Goal: Ask a question

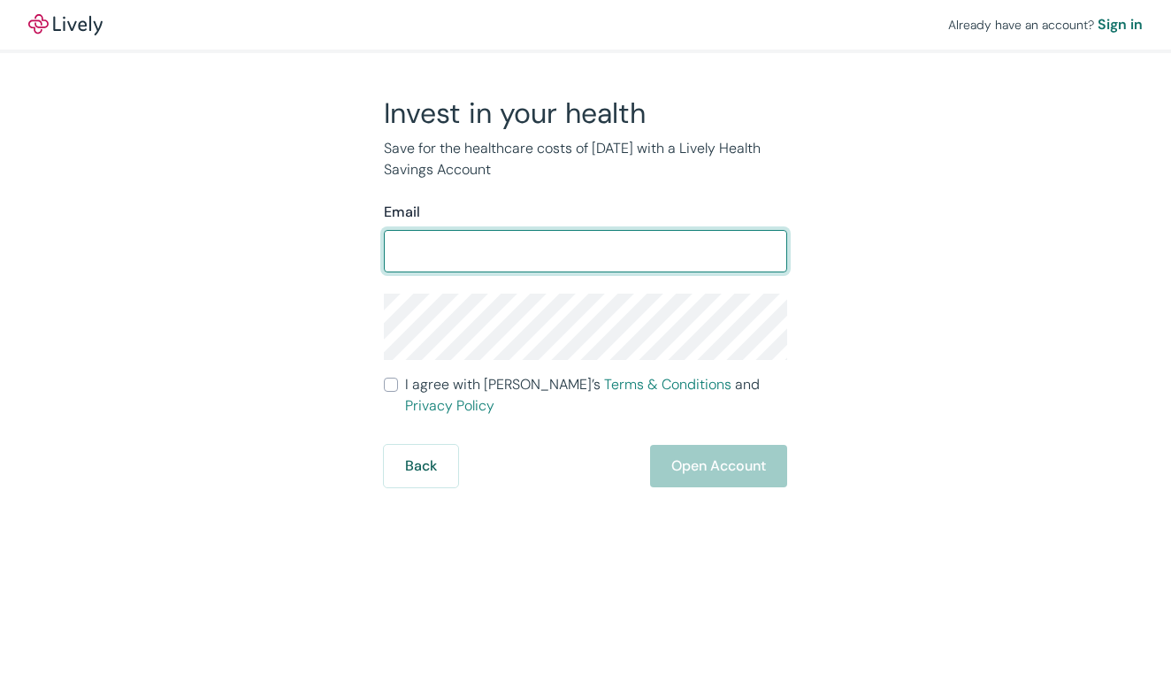
type input "[PERSON_NAME][EMAIL_ADDRESS][PERSON_NAME][DOMAIN_NAME]"
click at [932, 296] on div "Invest in your health Save for the healthcare costs of [DATE] with a Lively Hea…" at bounding box center [574, 292] width 849 height 392
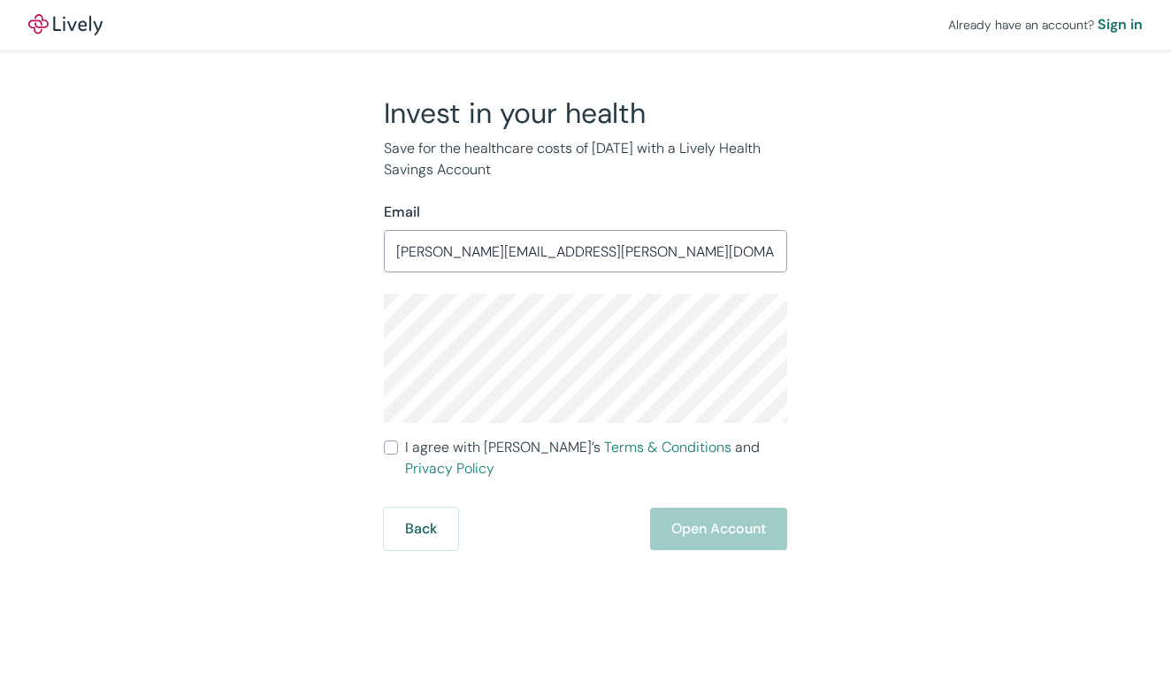
click at [845, 465] on div "Invest in your health Save for the healthcare costs of [DATE] with a Lively Hea…" at bounding box center [574, 323] width 849 height 455
click at [390, 449] on input "I agree with Lively’s Terms & Conditions and Privacy Policy" at bounding box center [391, 448] width 14 height 14
checkbox input "true"
click at [740, 511] on button "Open Account" at bounding box center [718, 529] width 137 height 42
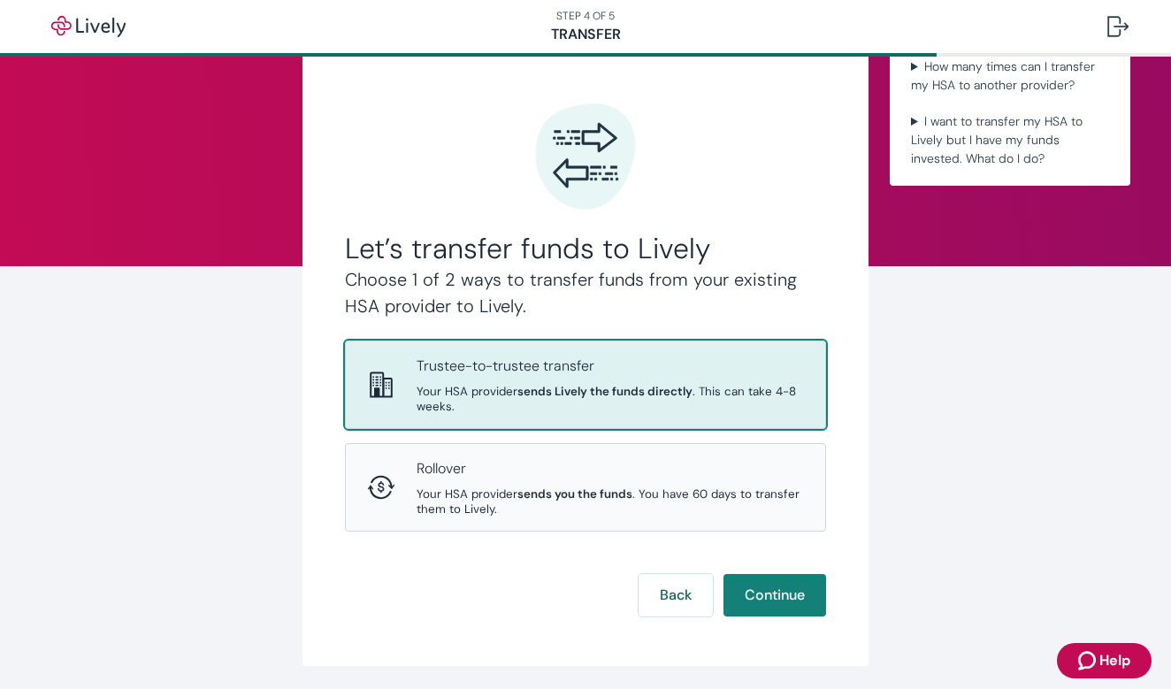
scroll to position [69, 0]
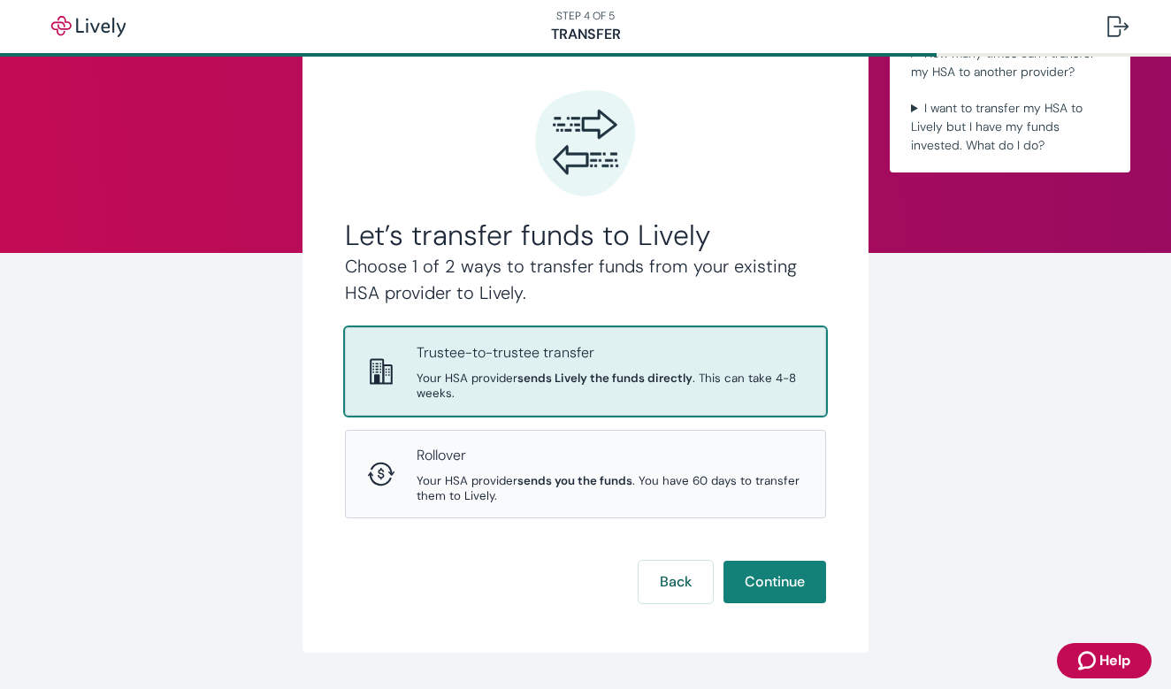
click at [579, 357] on p "Trustee-to-trustee transfer" at bounding box center [611, 352] width 388 height 21
click at [772, 561] on button "Continue" at bounding box center [775, 582] width 103 height 42
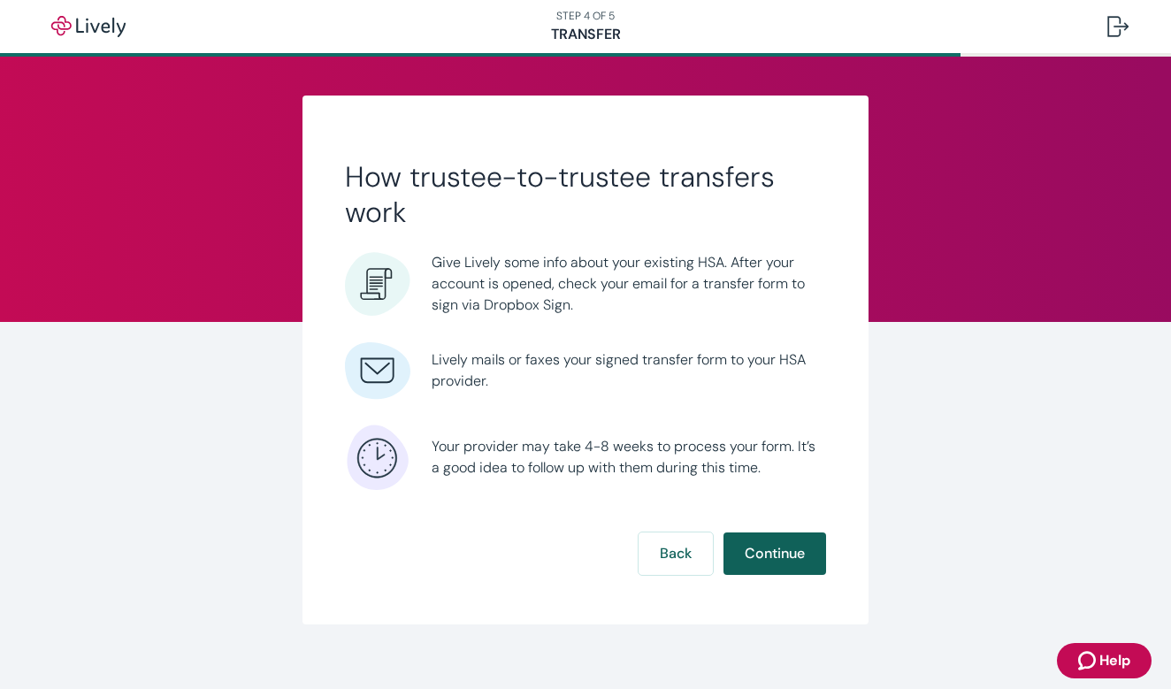
click at [770, 549] on button "Continue" at bounding box center [775, 554] width 103 height 42
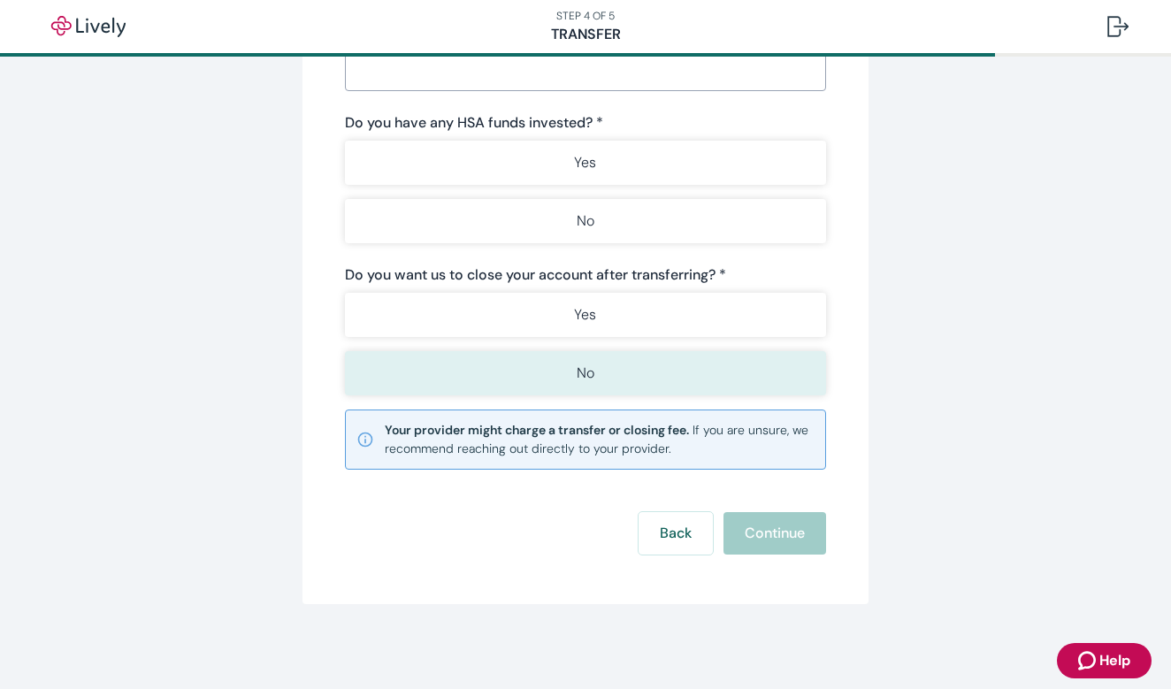
scroll to position [266, 0]
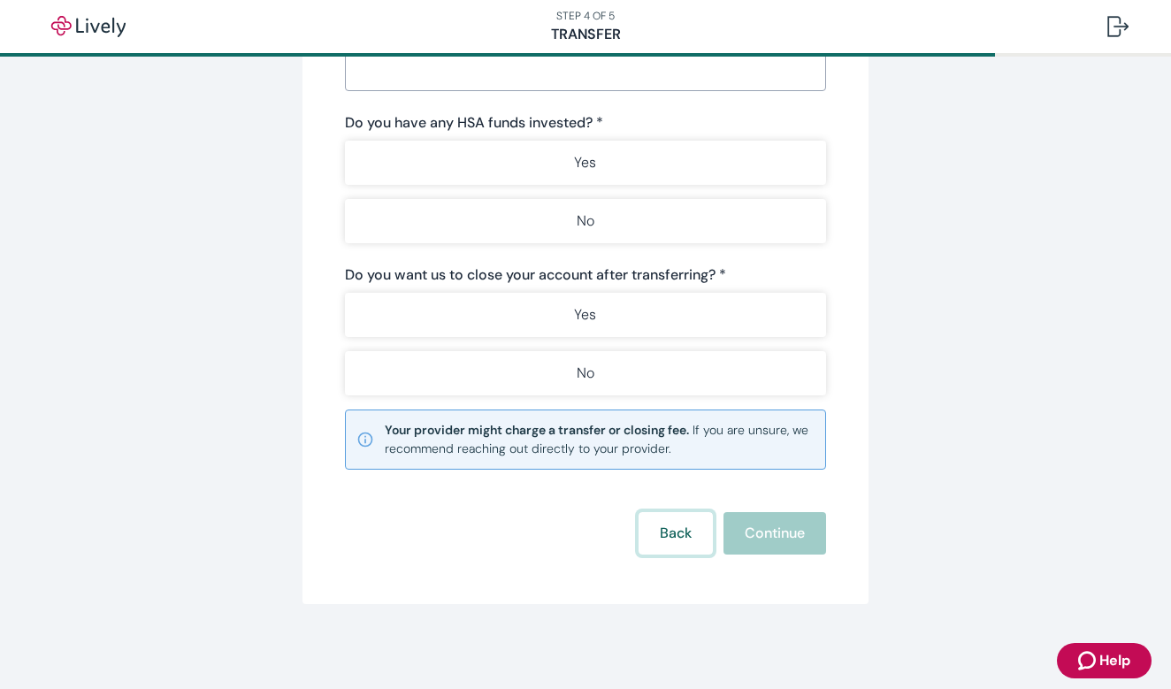
click at [663, 531] on button "Back" at bounding box center [676, 533] width 74 height 42
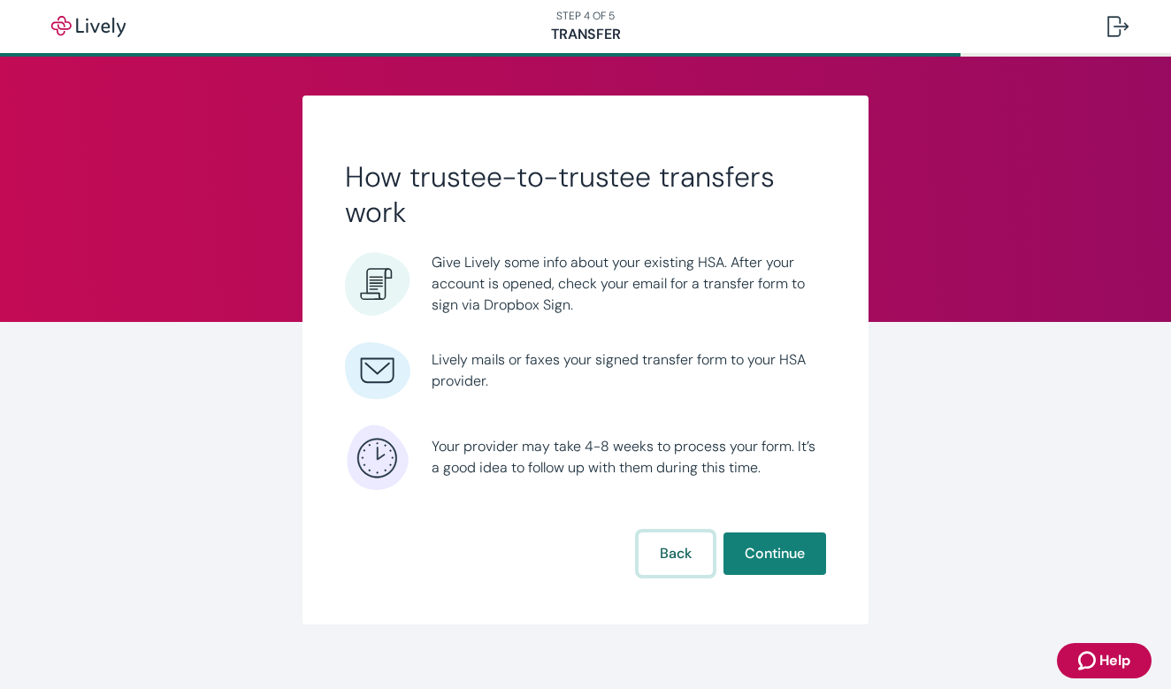
click at [691, 547] on button "Back" at bounding box center [676, 554] width 74 height 42
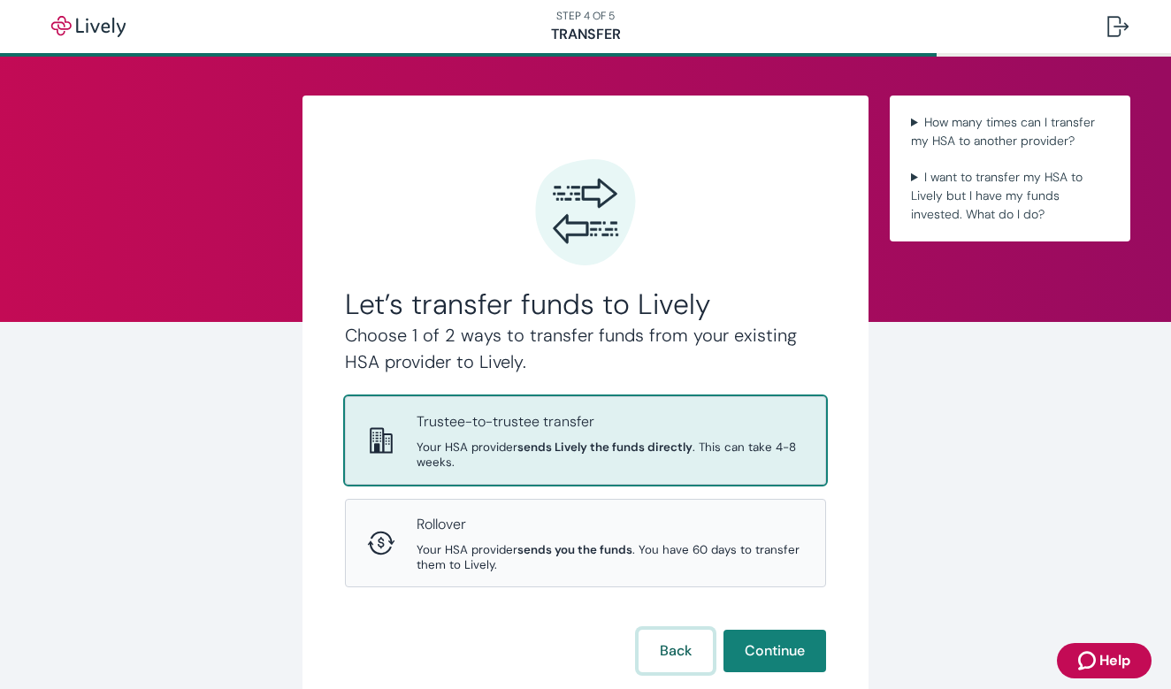
click at [669, 630] on button "Back" at bounding box center [676, 651] width 74 height 42
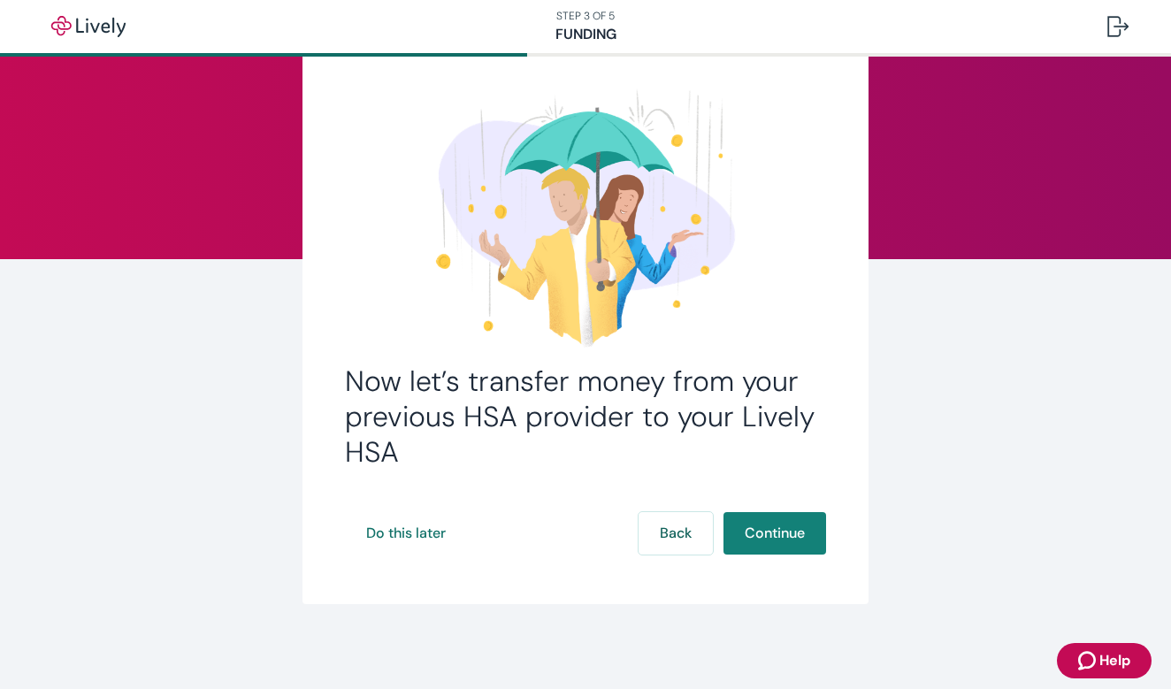
scroll to position [63, 0]
click at [396, 532] on button "Do this later" at bounding box center [406, 533] width 122 height 42
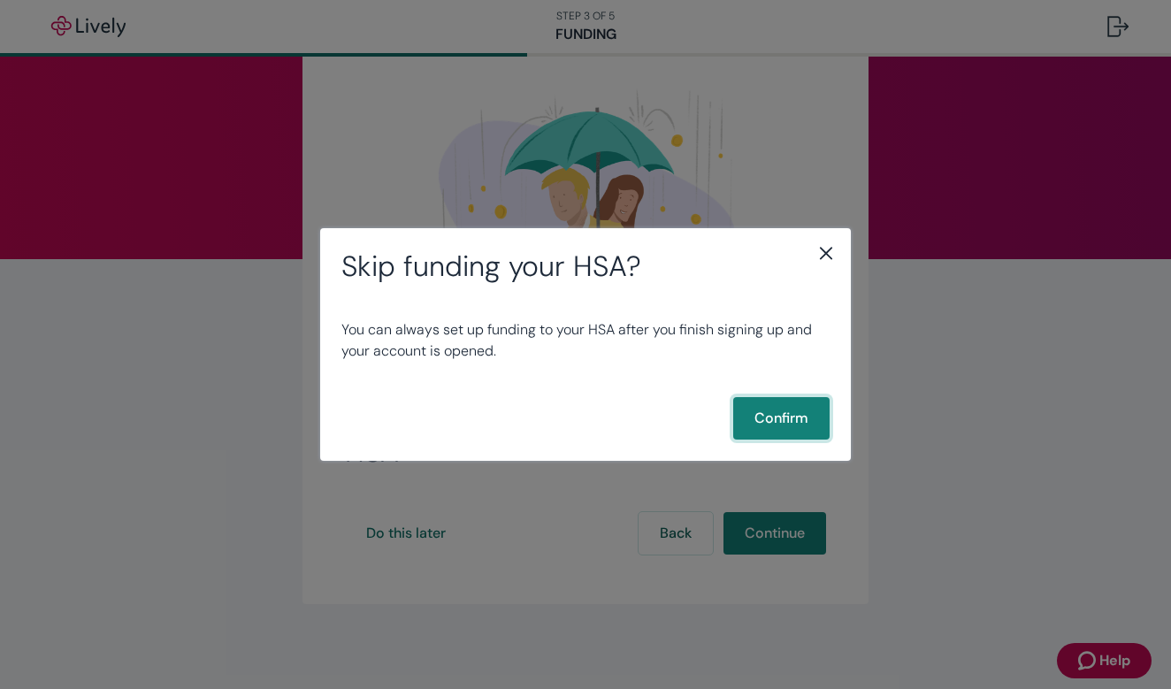
click at [761, 419] on button "Confirm" at bounding box center [781, 418] width 96 height 42
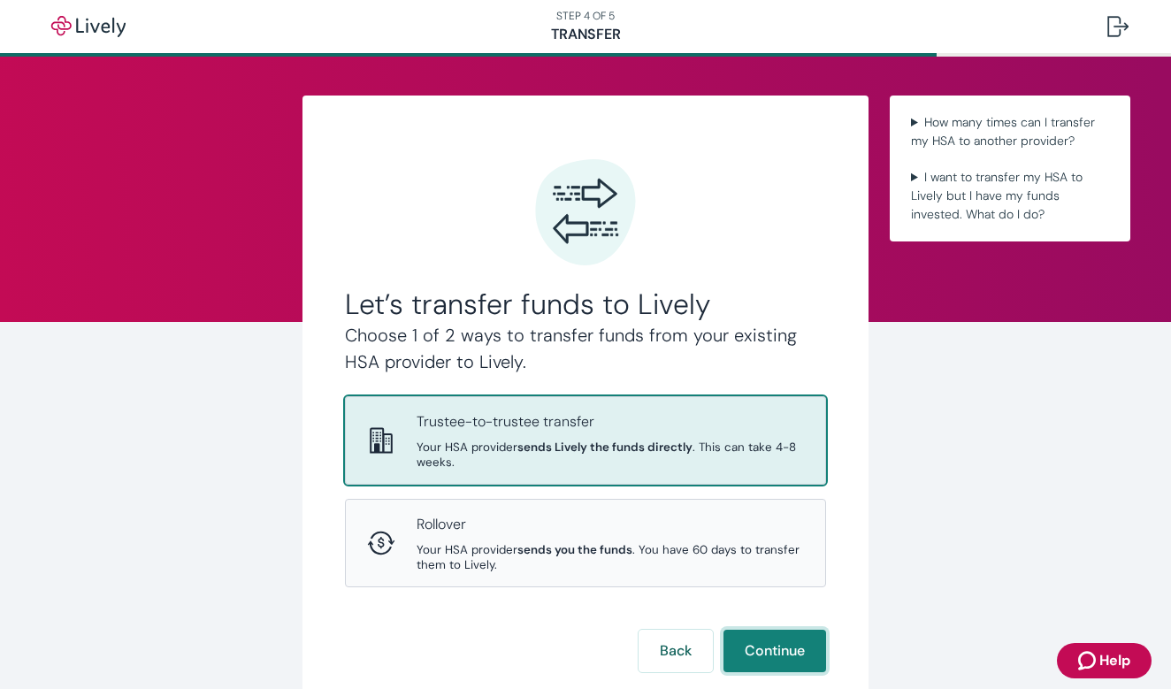
click at [764, 630] on button "Continue" at bounding box center [775, 651] width 103 height 42
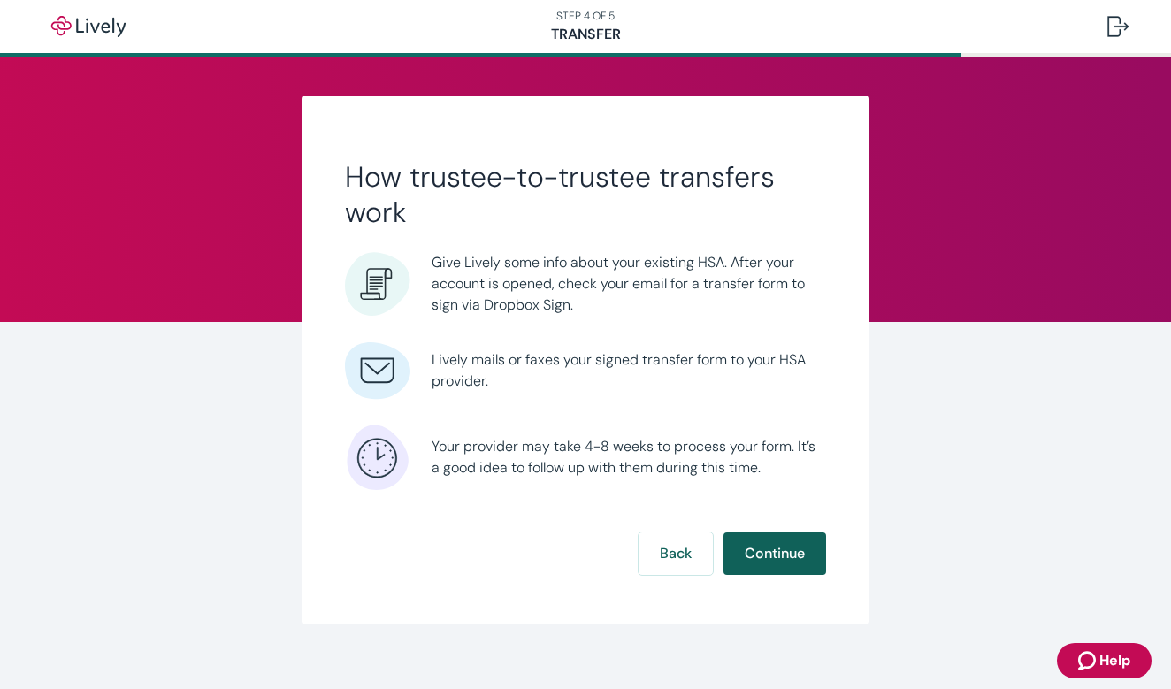
click at [775, 564] on button "Continue" at bounding box center [775, 554] width 103 height 42
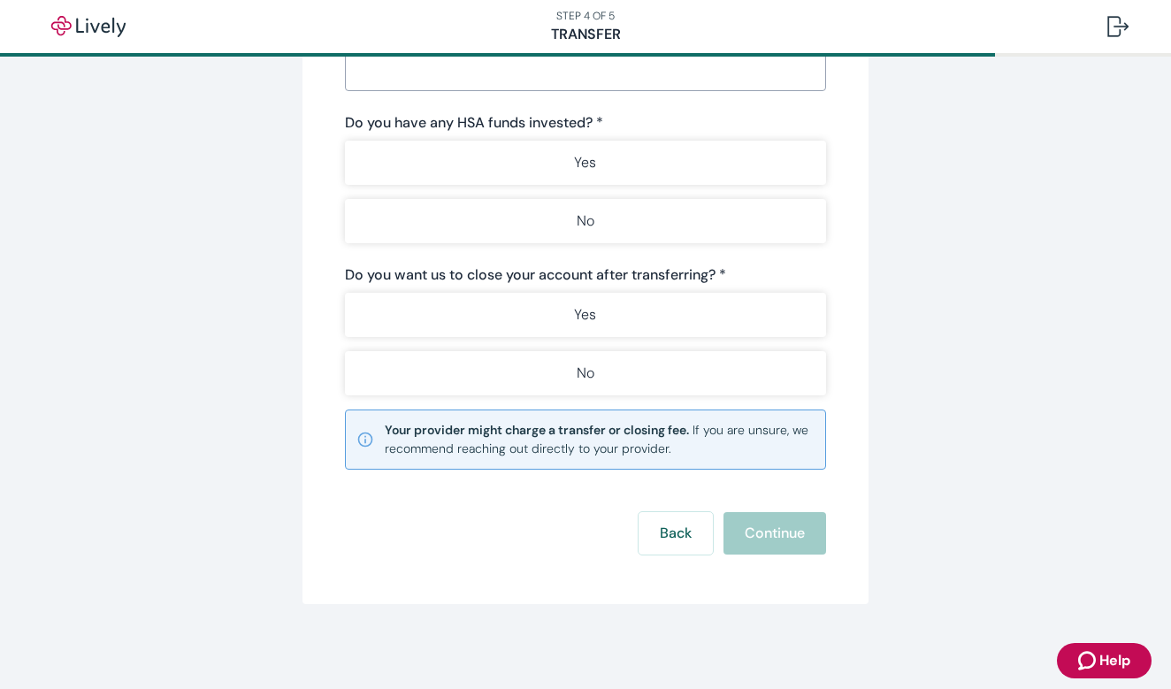
scroll to position [266, 0]
click at [657, 535] on button "Back" at bounding box center [676, 533] width 74 height 42
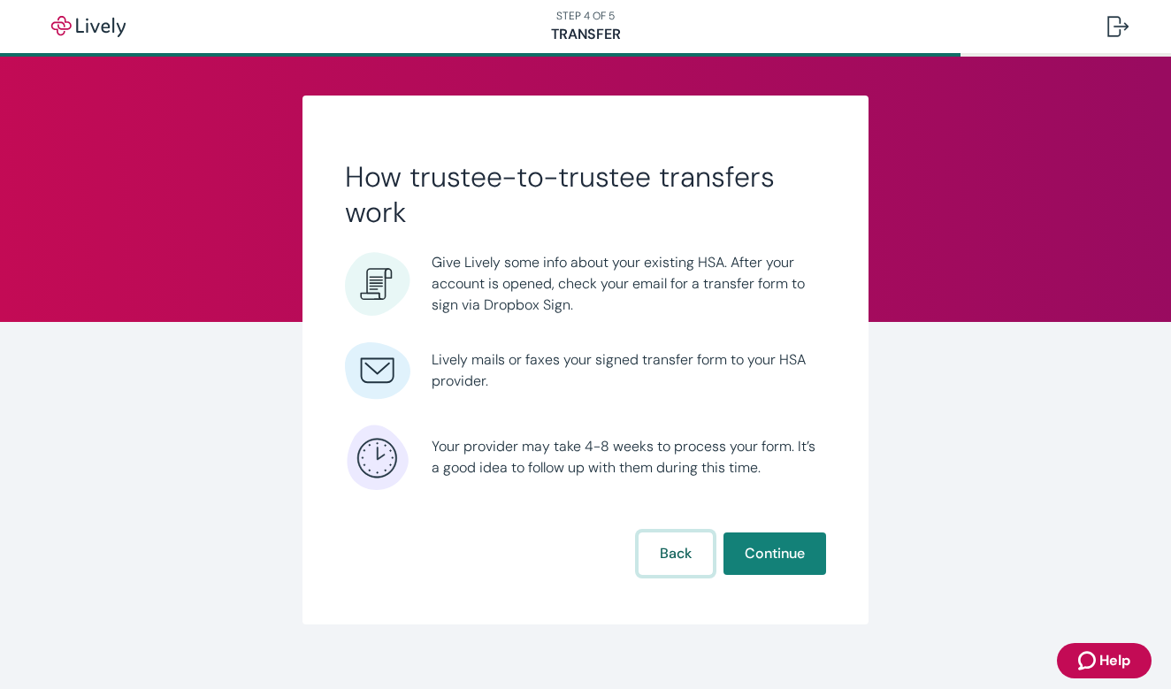
click at [657, 535] on button "Back" at bounding box center [676, 554] width 74 height 42
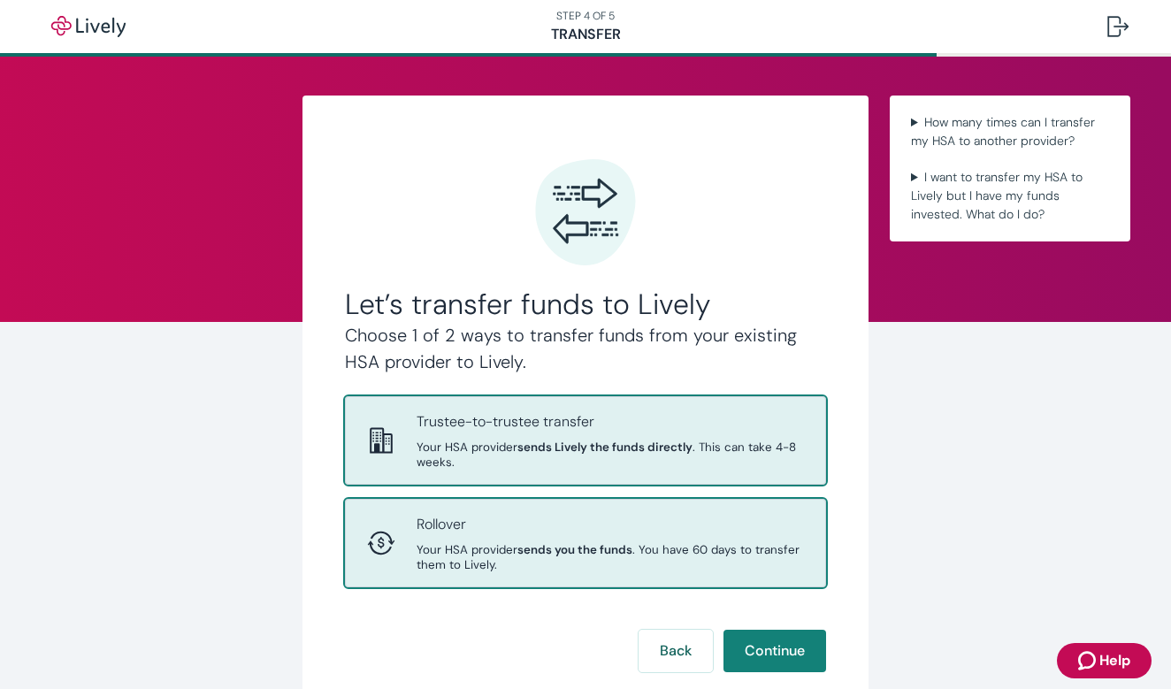
click at [661, 548] on div "Rollover Your HSA provider sends you the funds . You have 60 days to transfer t…" at bounding box center [586, 543] width 480 height 87
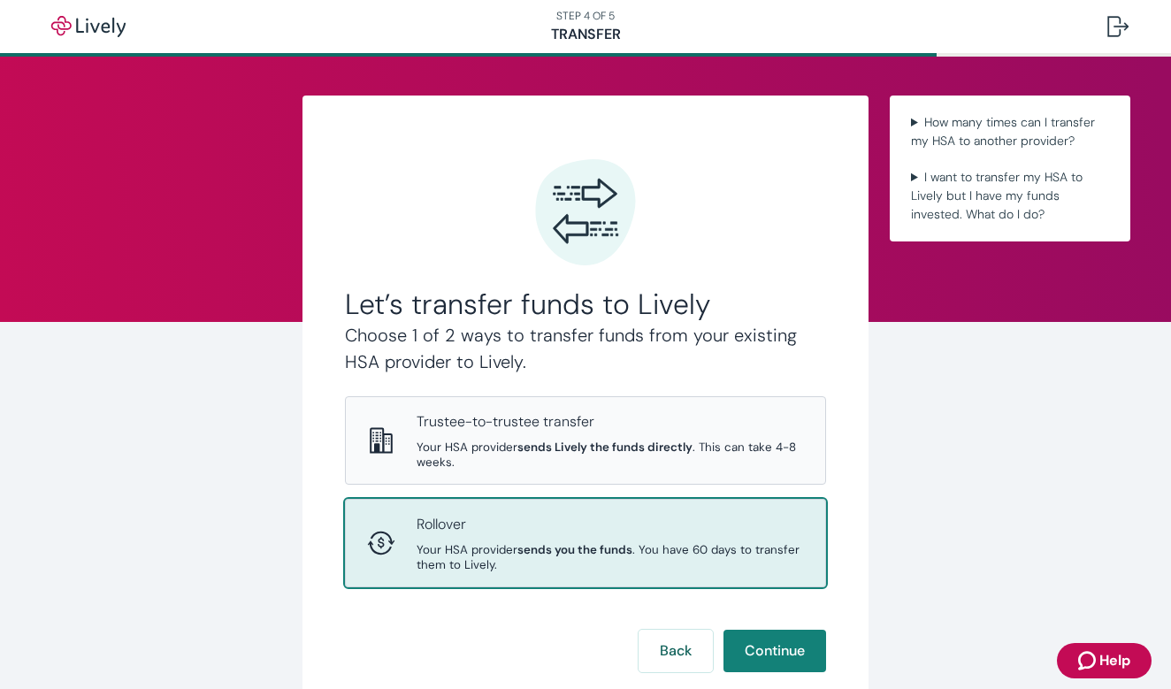
click at [1093, 657] on icon "Zendesk support icon" at bounding box center [1087, 660] width 18 height 19
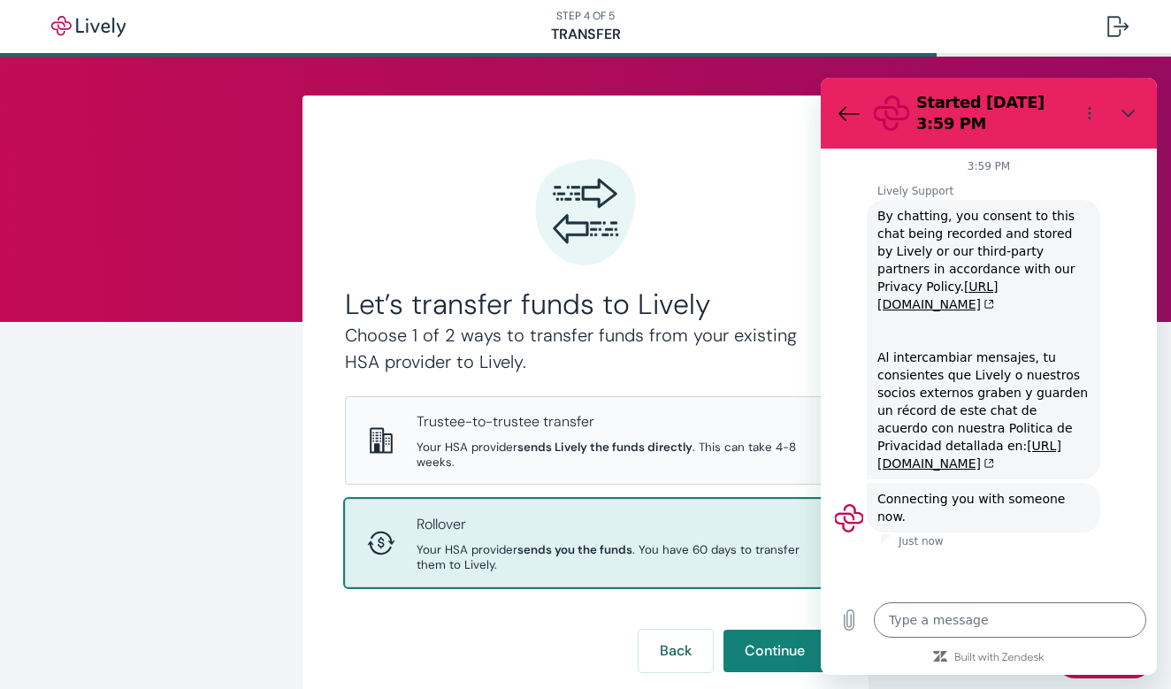
type textarea "x"
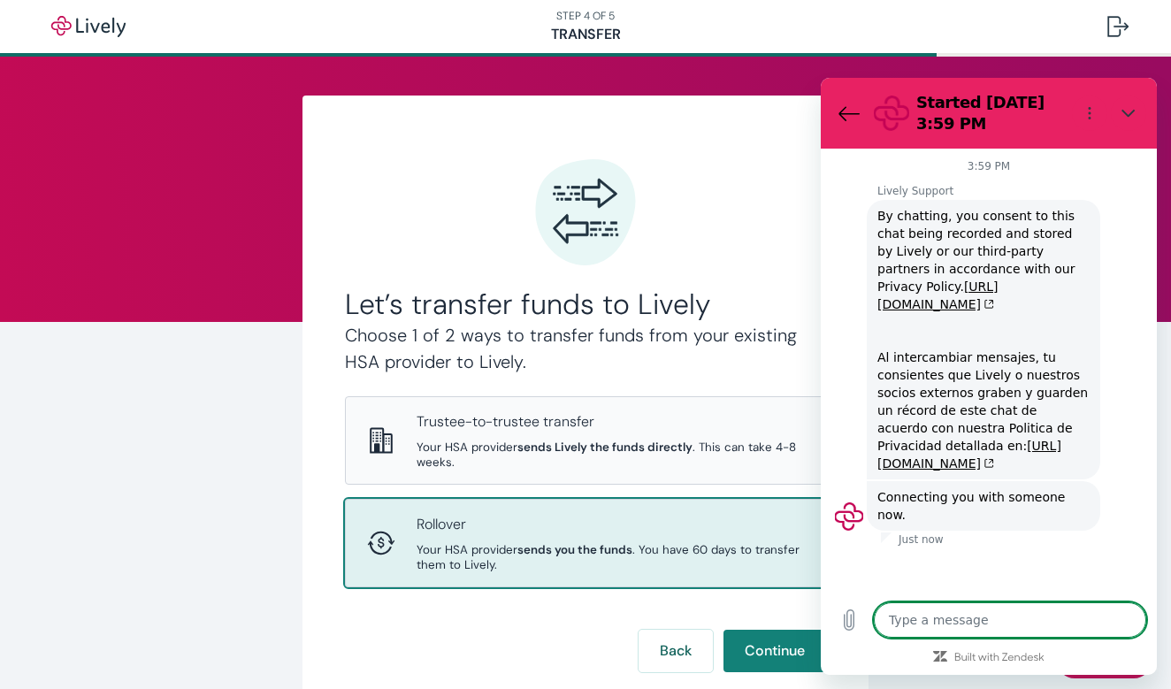
click at [925, 615] on textarea at bounding box center [1010, 619] width 272 height 35
type textarea "w"
type textarea "x"
type textarea "wh"
type textarea "x"
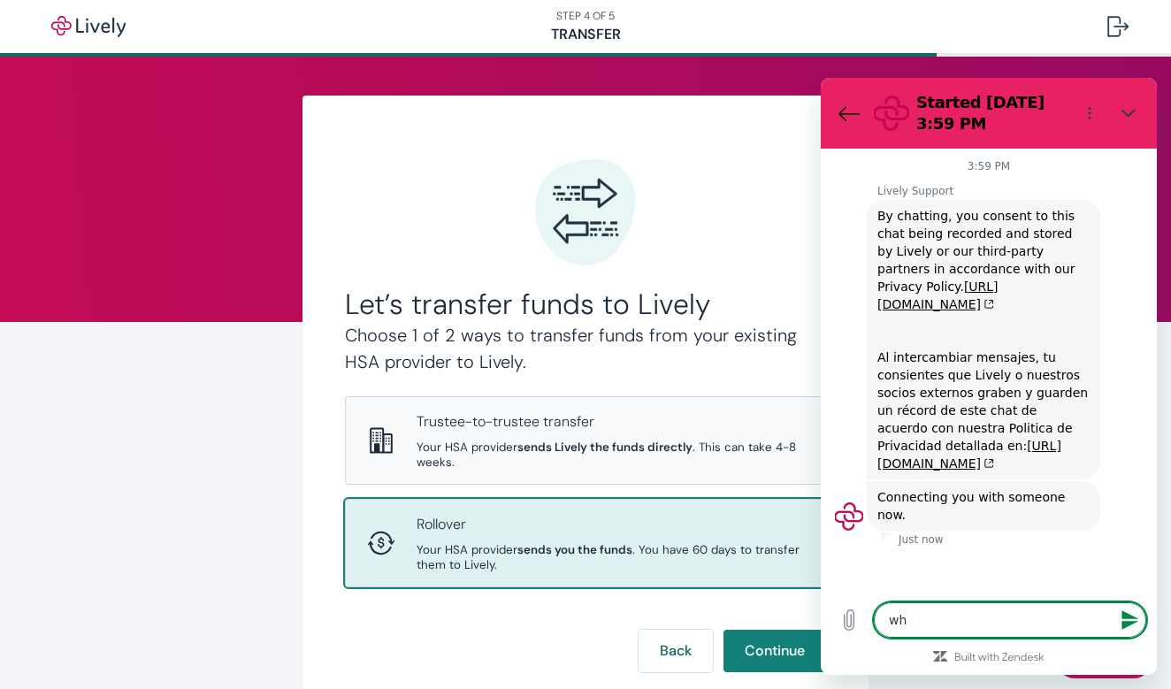
type textarea "wha"
type textarea "x"
type textarea "what"
type textarea "x"
type textarea "what"
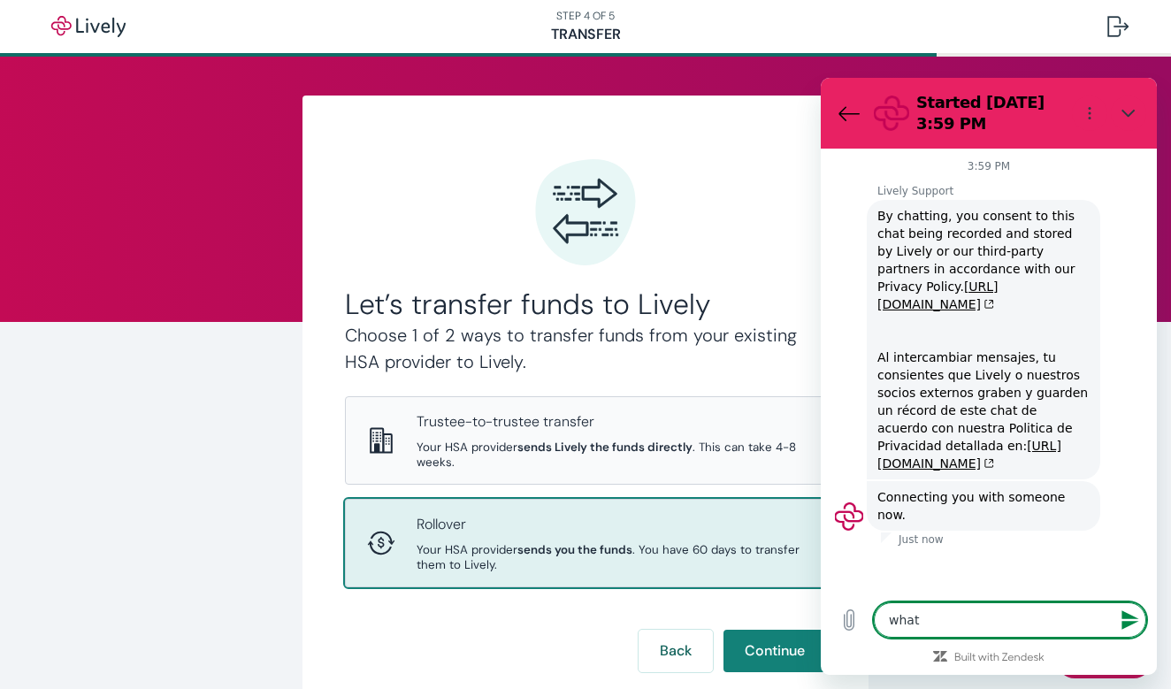
type textarea "x"
type textarea "what a"
type textarea "x"
type textarea "what ar"
type textarea "x"
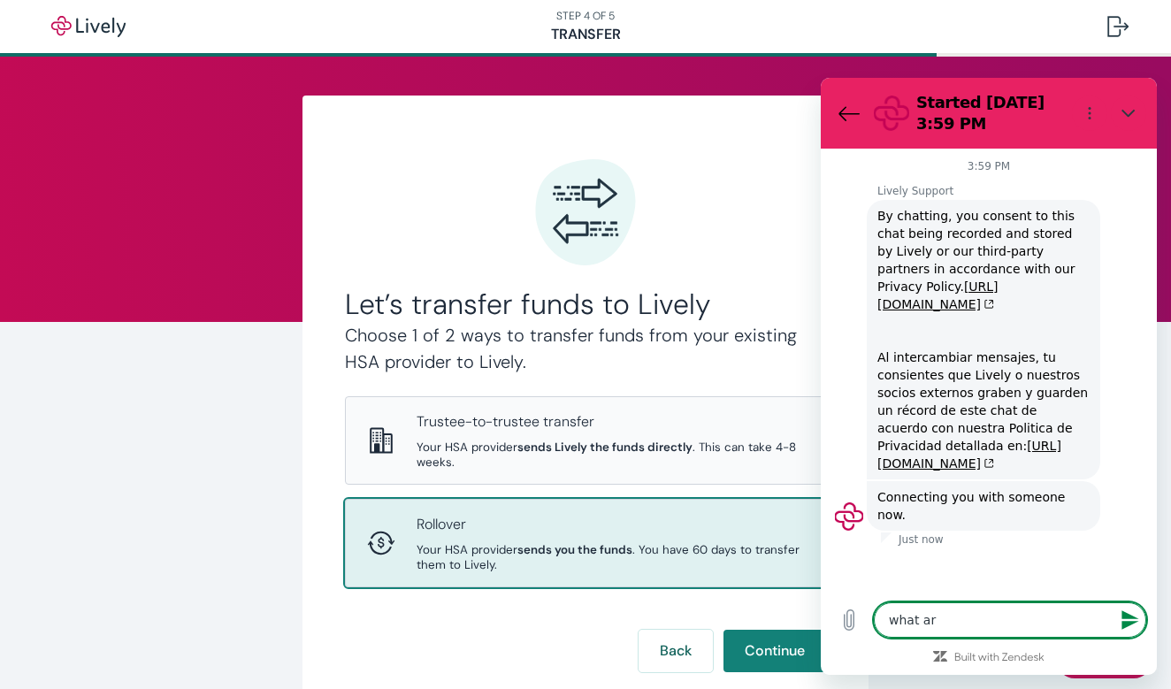
type textarea "what are"
type textarea "x"
type textarea "what are"
type textarea "x"
type textarea "what are a"
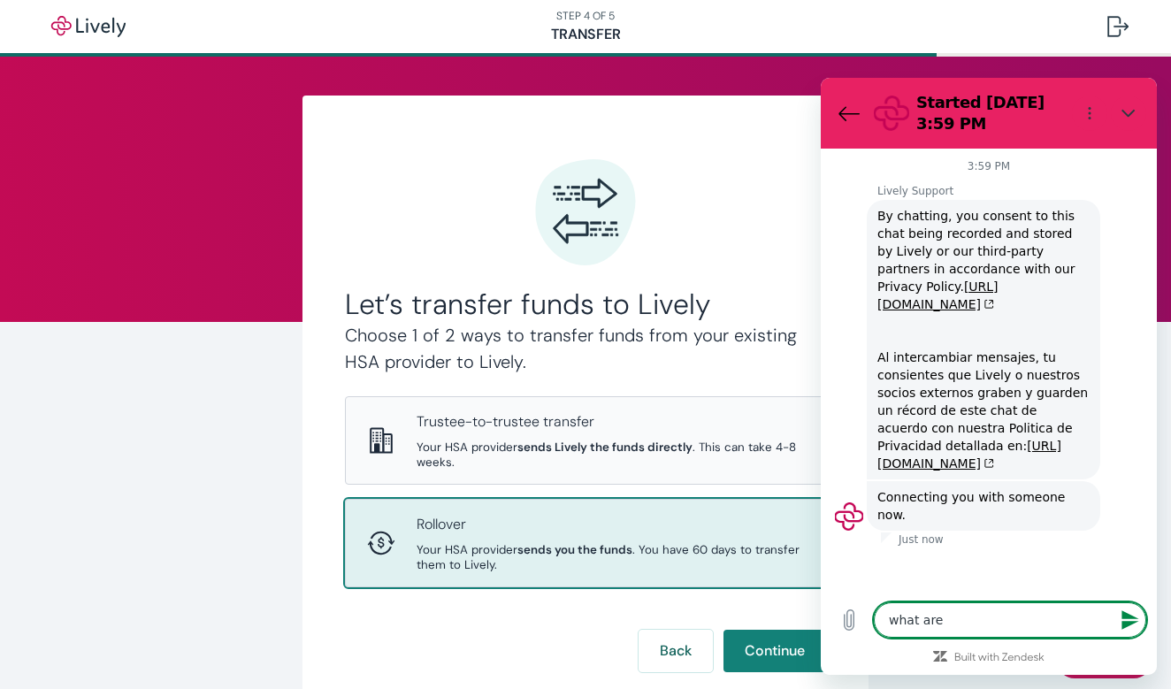
type textarea "x"
type textarea "what are ac"
type textarea "x"
type textarea "what are acc"
type textarea "x"
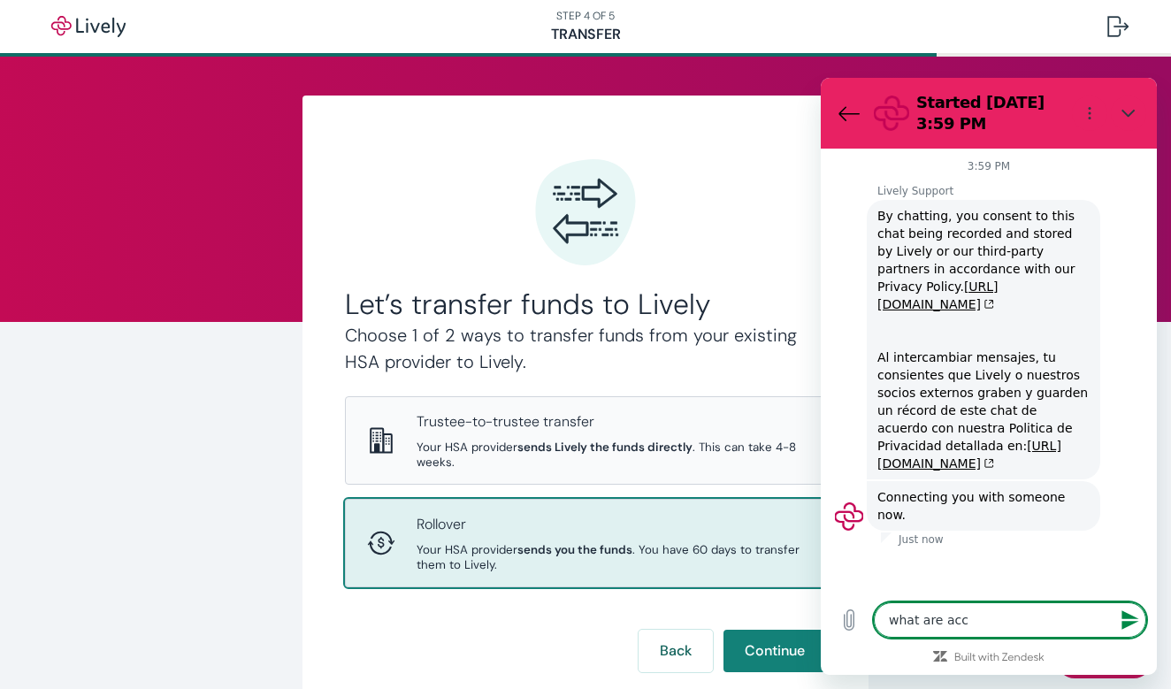
type textarea "what are acco"
type textarea "x"
type textarea "what are accon"
type textarea "x"
type textarea "what are accont"
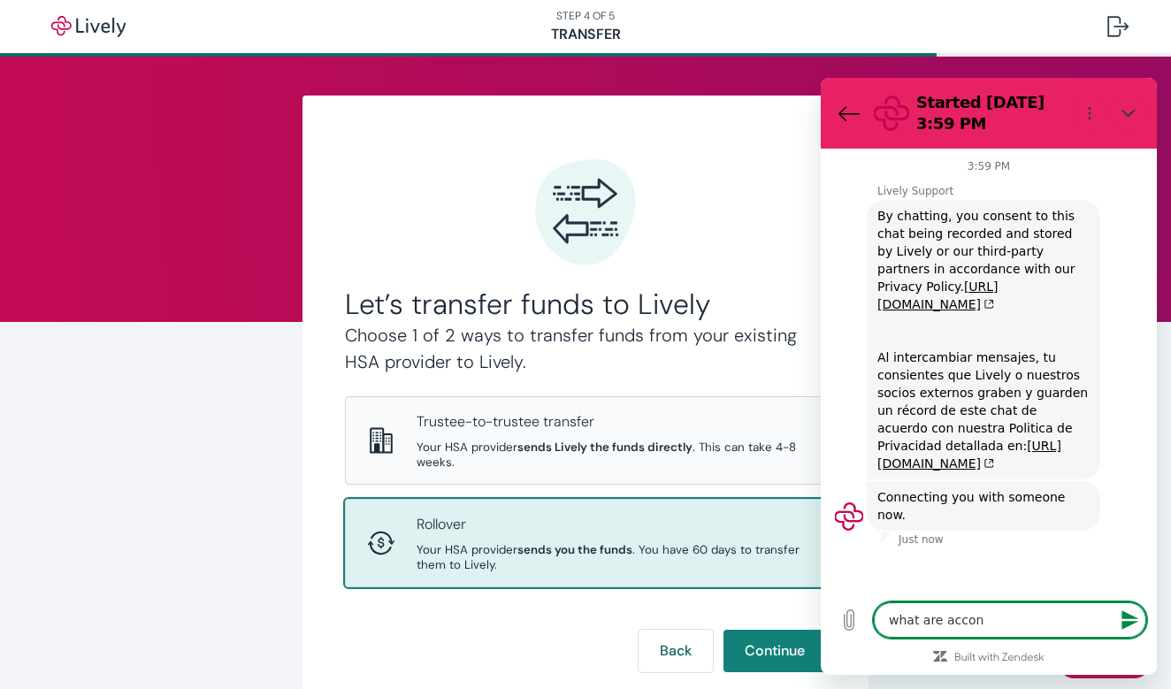
type textarea "x"
type textarea "what are accon"
type textarea "x"
type textarea "what are acco"
type textarea "x"
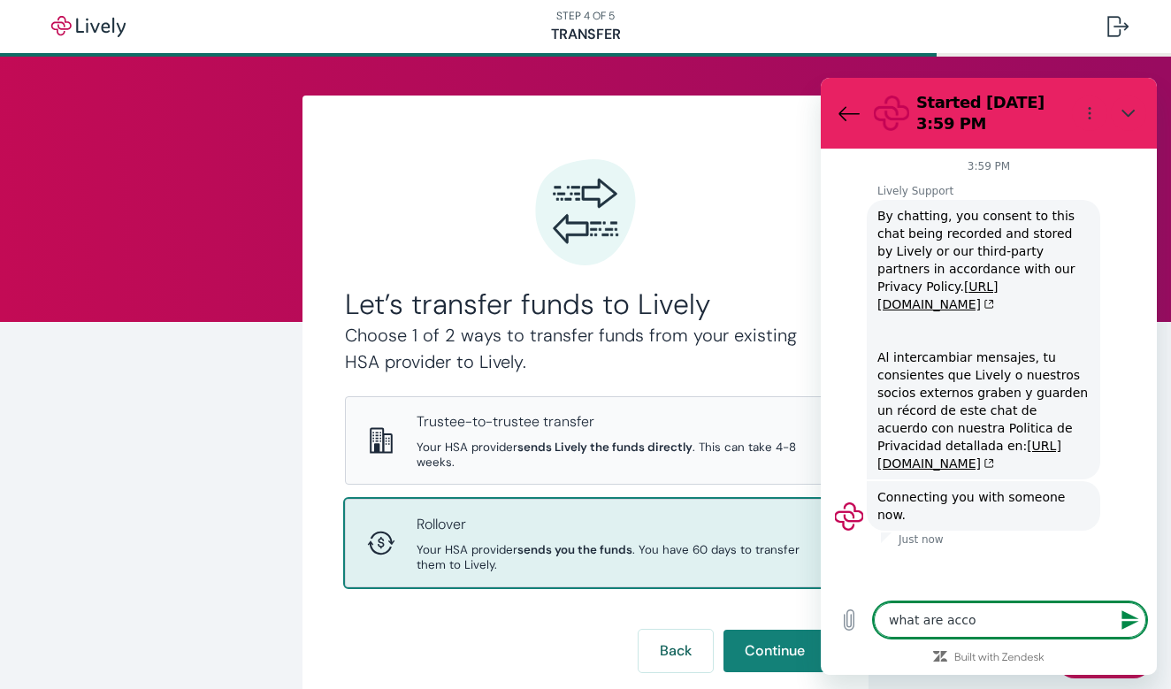
type textarea "what are accou"
type textarea "x"
type textarea "what are accoun"
type textarea "x"
type textarea "what are account"
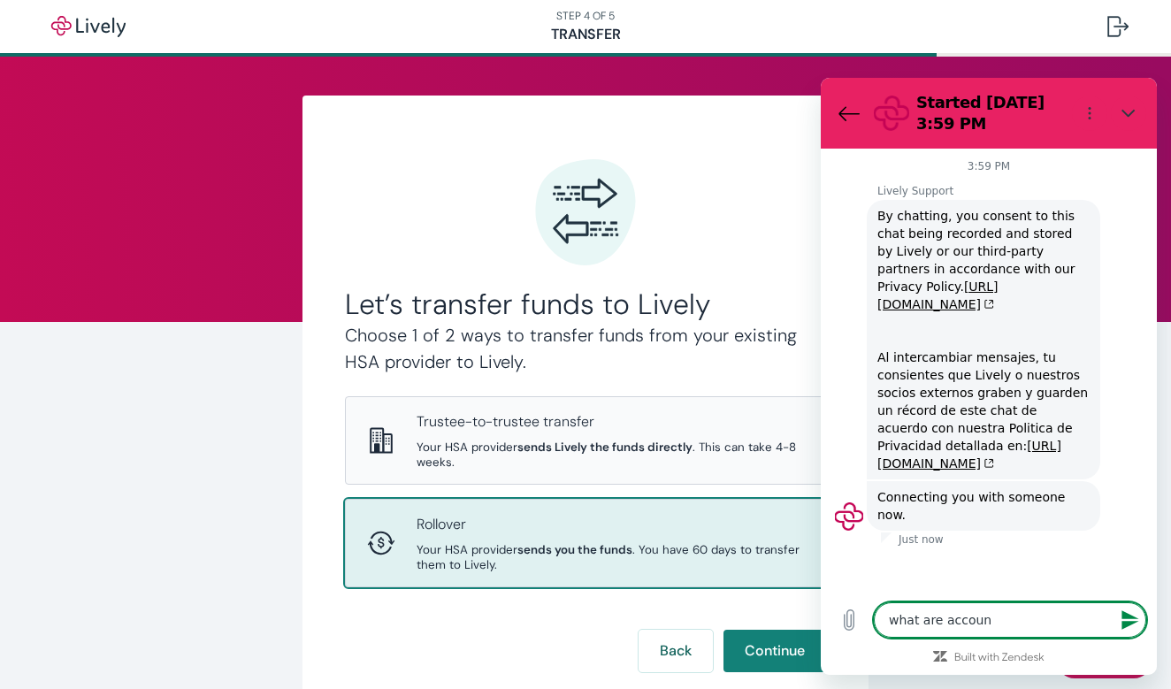
type textarea "x"
type textarea "what are account"
type textarea "x"
type textarea "what are account f"
type textarea "x"
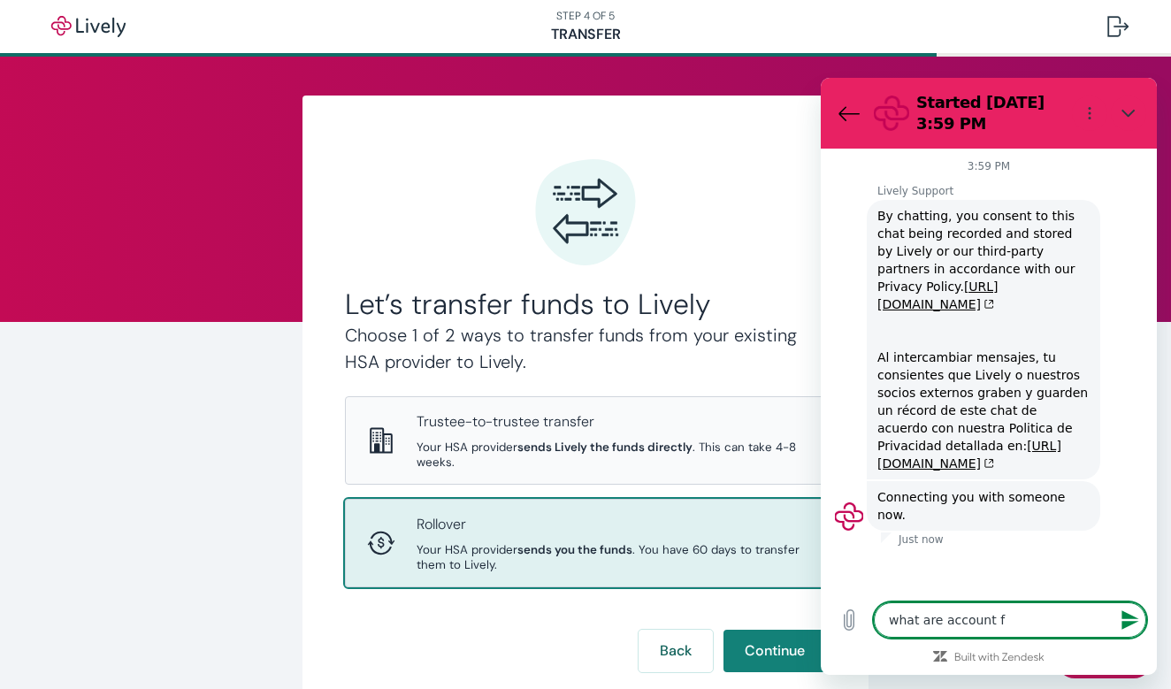
type textarea "what are account fe"
type textarea "x"
type textarea "what are account fee"
type textarea "x"
type textarea "what are account fees"
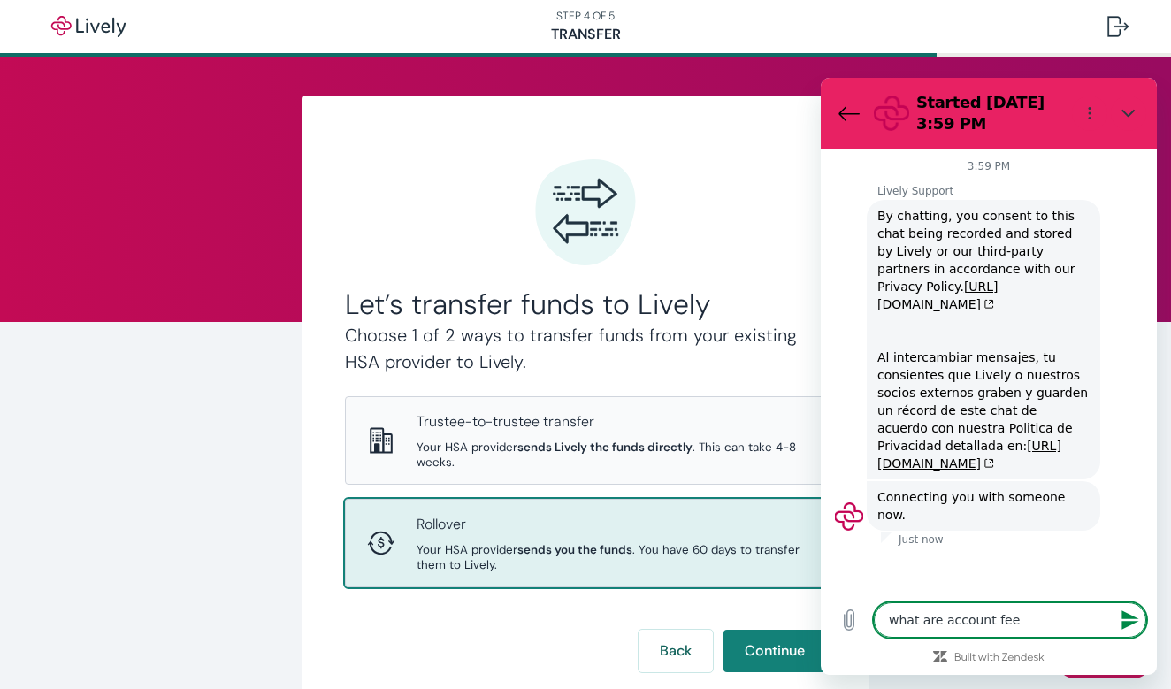
type textarea "x"
type textarea "what are account fees"
type textarea "x"
type textarea "what are account fees i"
type textarea "x"
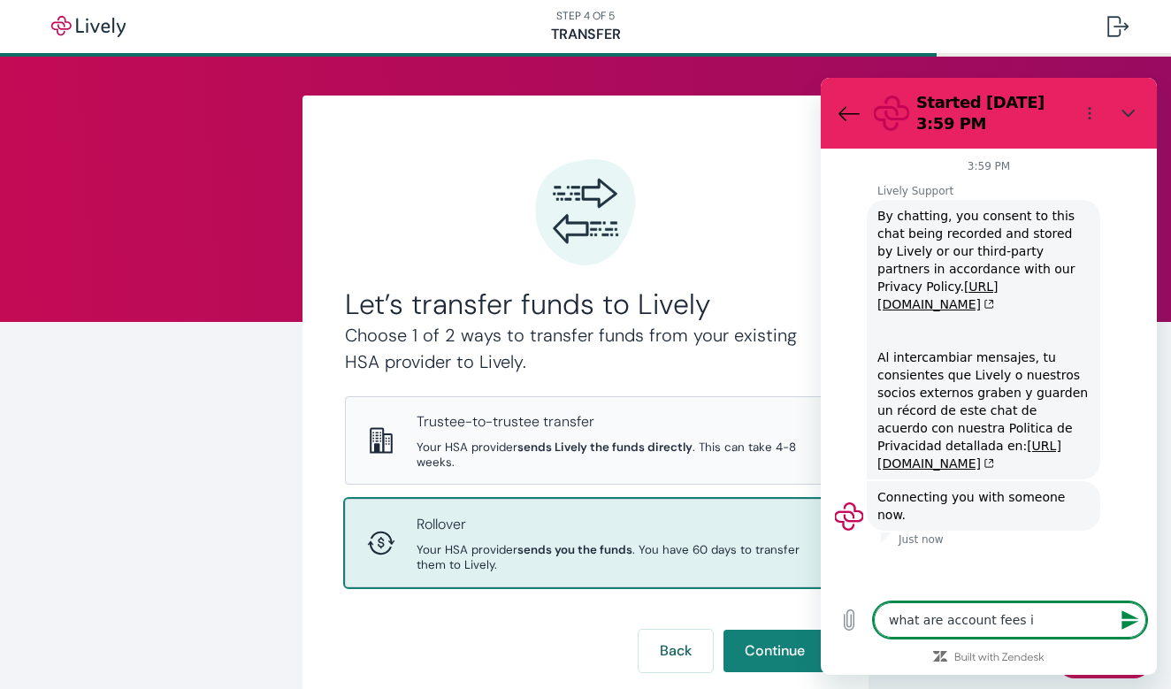
type textarea "what are account fees if"
type textarea "x"
type textarea "what are account fees if"
type textarea "x"
type textarea "what are account fees if I"
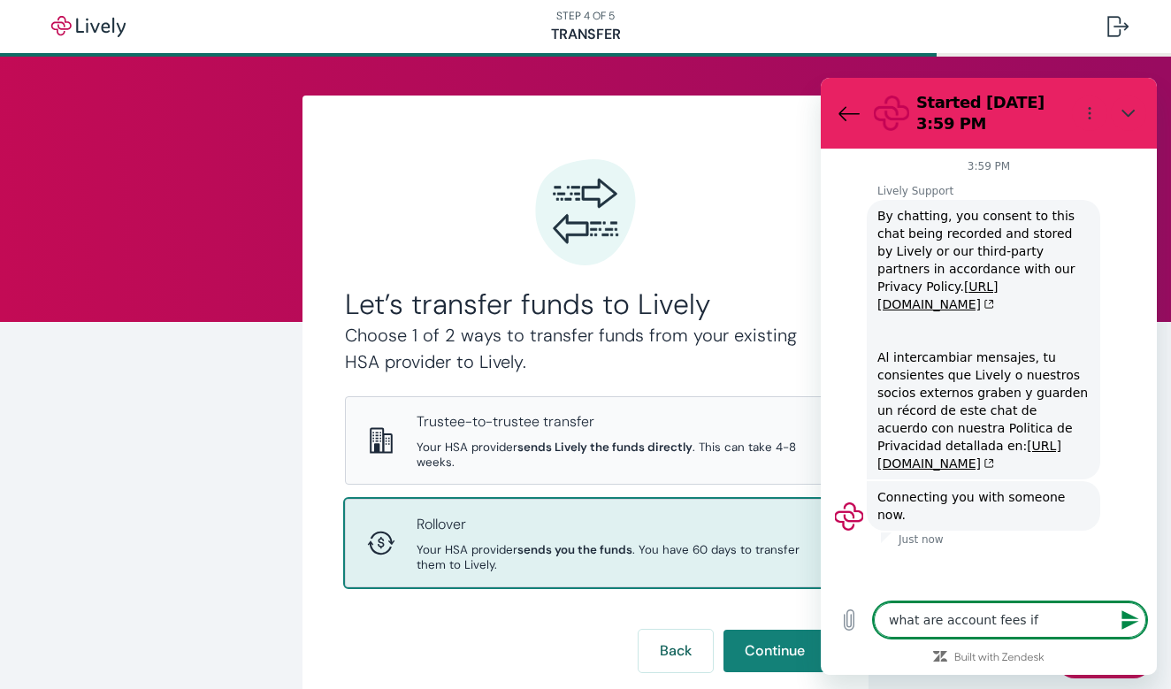
type textarea "x"
type textarea "what are account fees if I"
type textarea "x"
type textarea "what are account fees if I o"
type textarea "x"
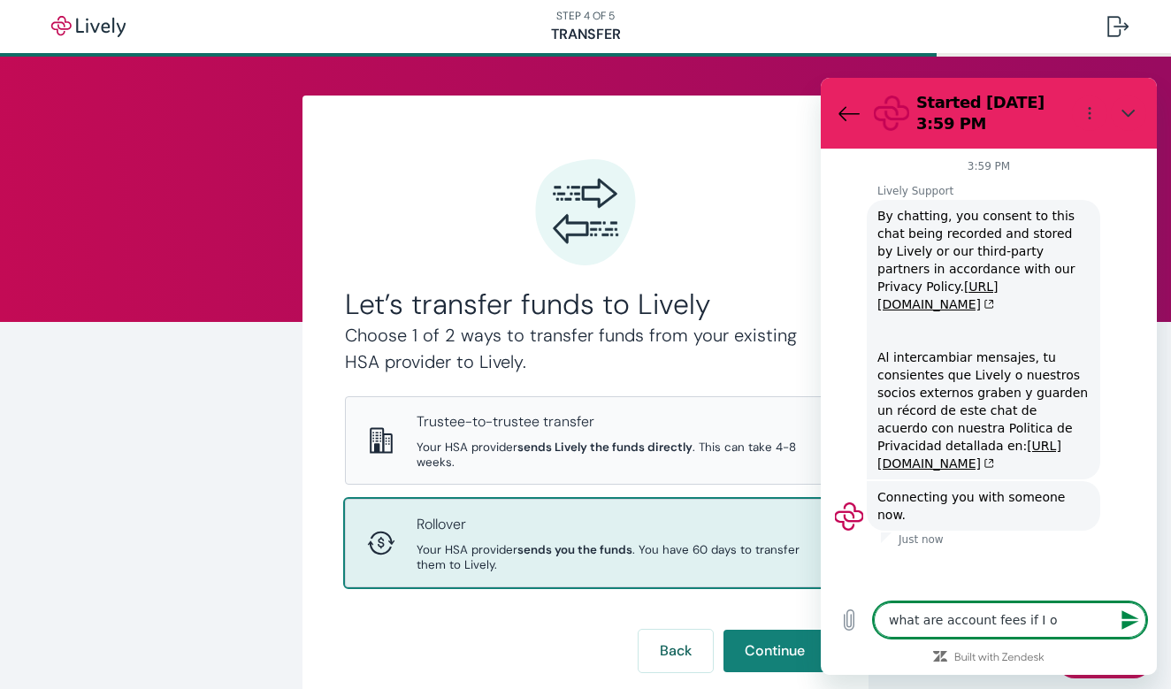
type textarea "what are account fees if I op"
type textarea "x"
type textarea "what are account fees if I ope"
type textarea "x"
type textarea "what are account fees if I open"
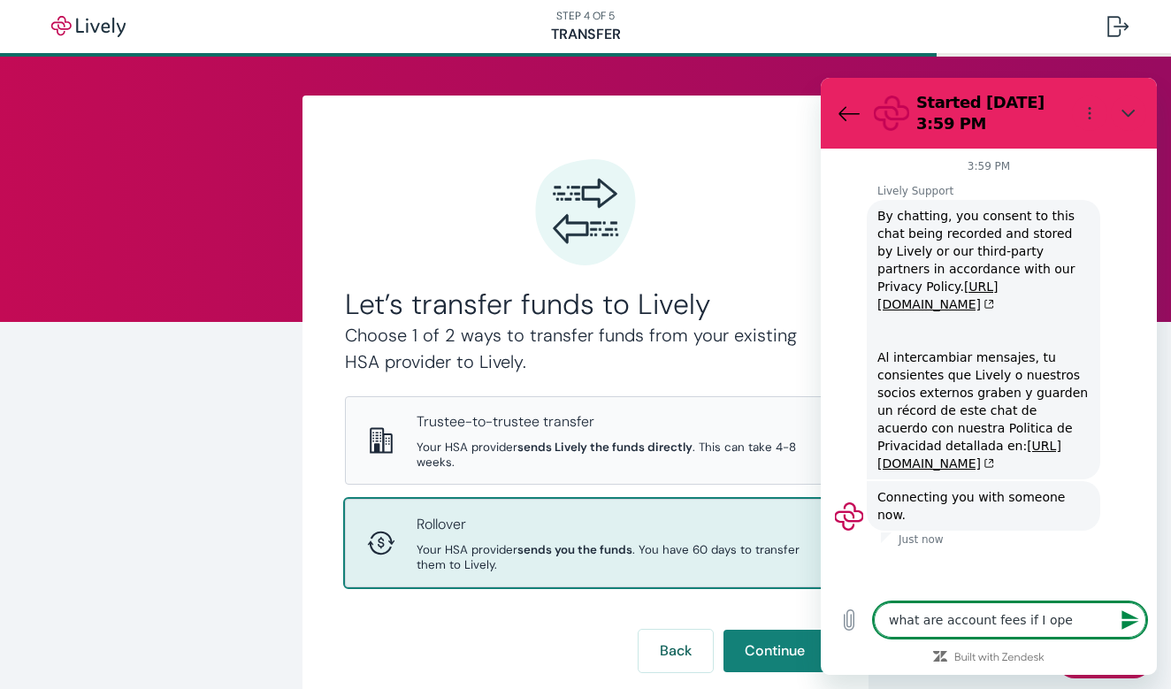
type textarea "x"
type textarea "what are account fees if I open"
type textarea "x"
type textarea "what are account fees if I open t"
type textarea "x"
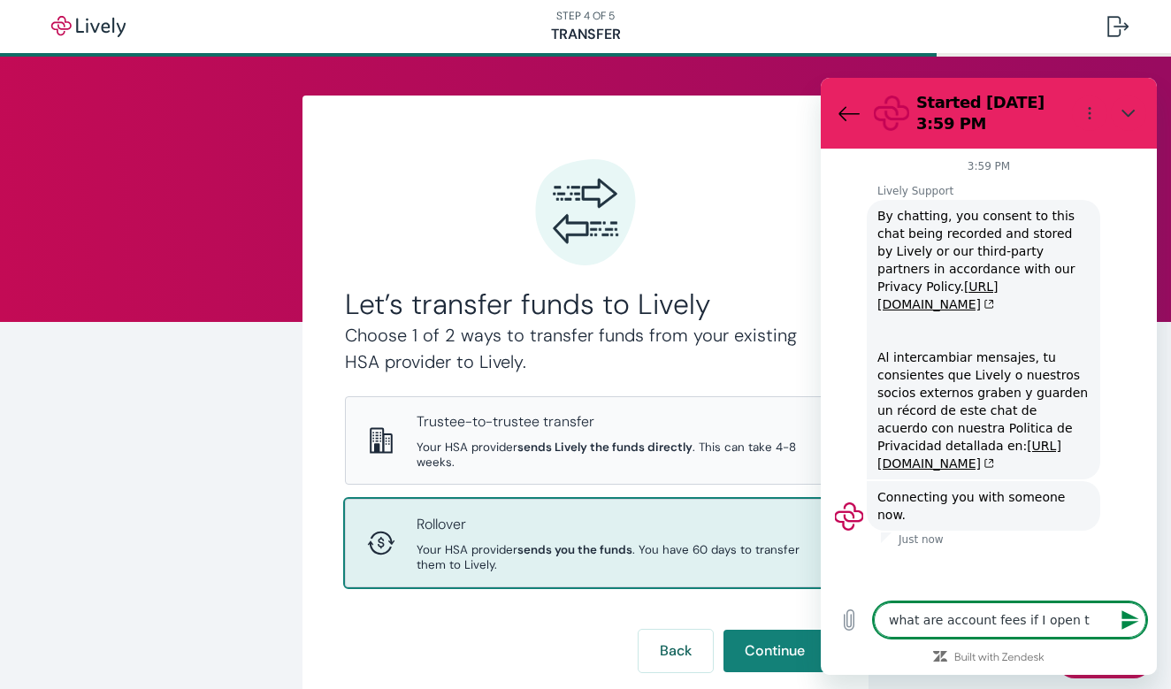
type textarea "what are account fees if I open tj"
type textarea "x"
type textarea "what are account fees if I open tjh"
type textarea "x"
type textarea "what are account fees if I open tjhi"
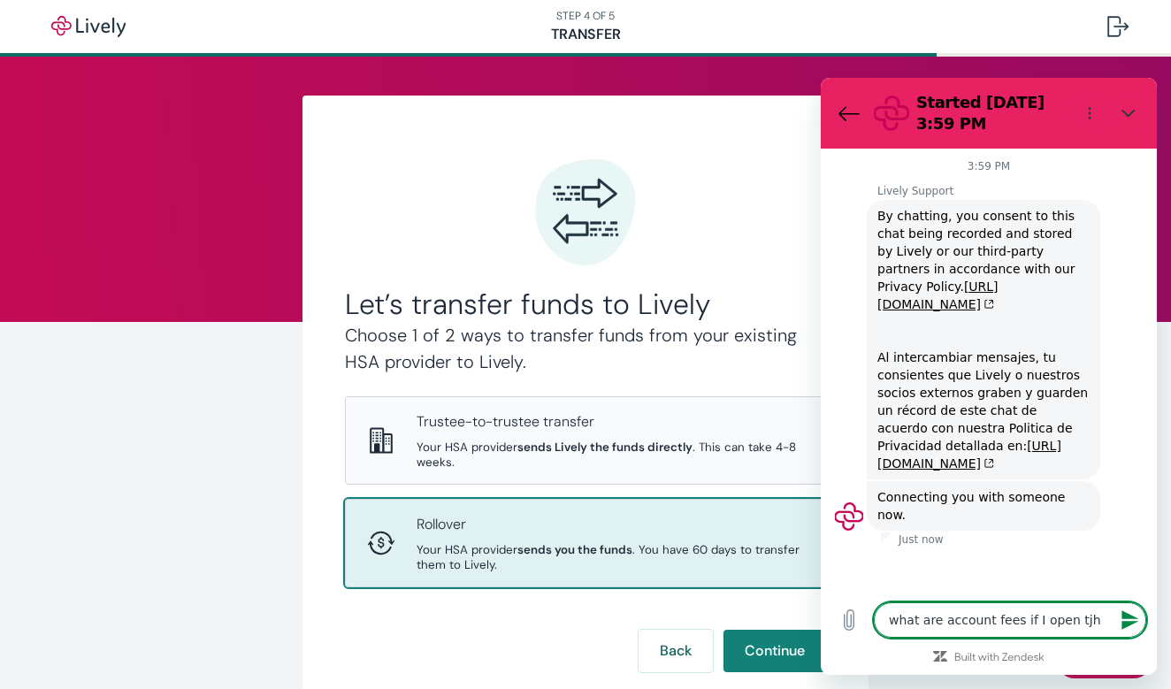
type textarea "x"
type textarea "what are account fees if I open tjhis"
type textarea "x"
type textarea "what are account fees if I open this"
type textarea "x"
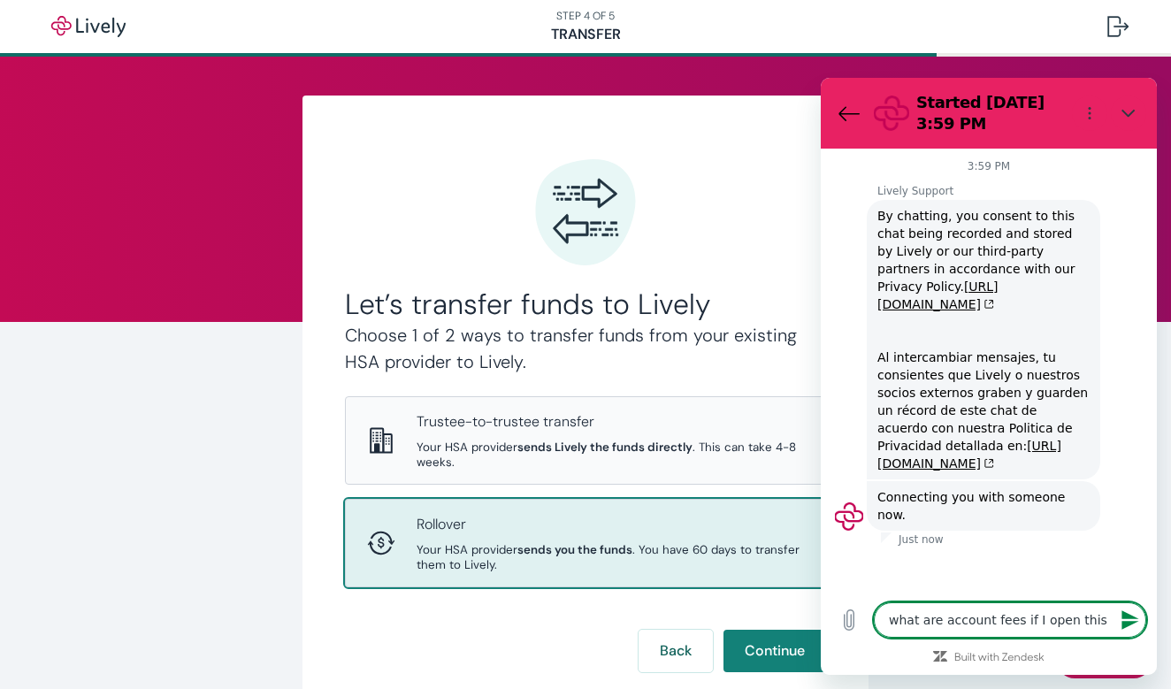
type textarea "what are account fees if I open this a"
type textarea "x"
type textarea "what are account fees if I open this ac"
type textarea "x"
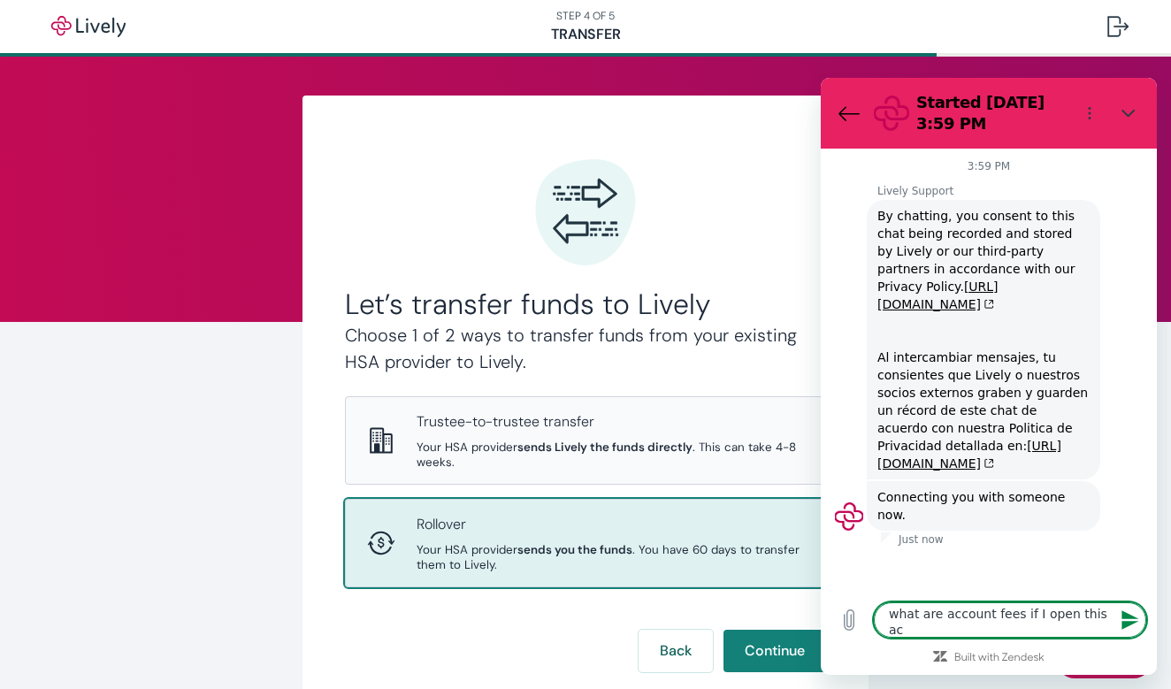
type textarea "what are account fees if I open this acc"
type textarea "x"
type textarea "what are account fees if I open this acco"
type textarea "x"
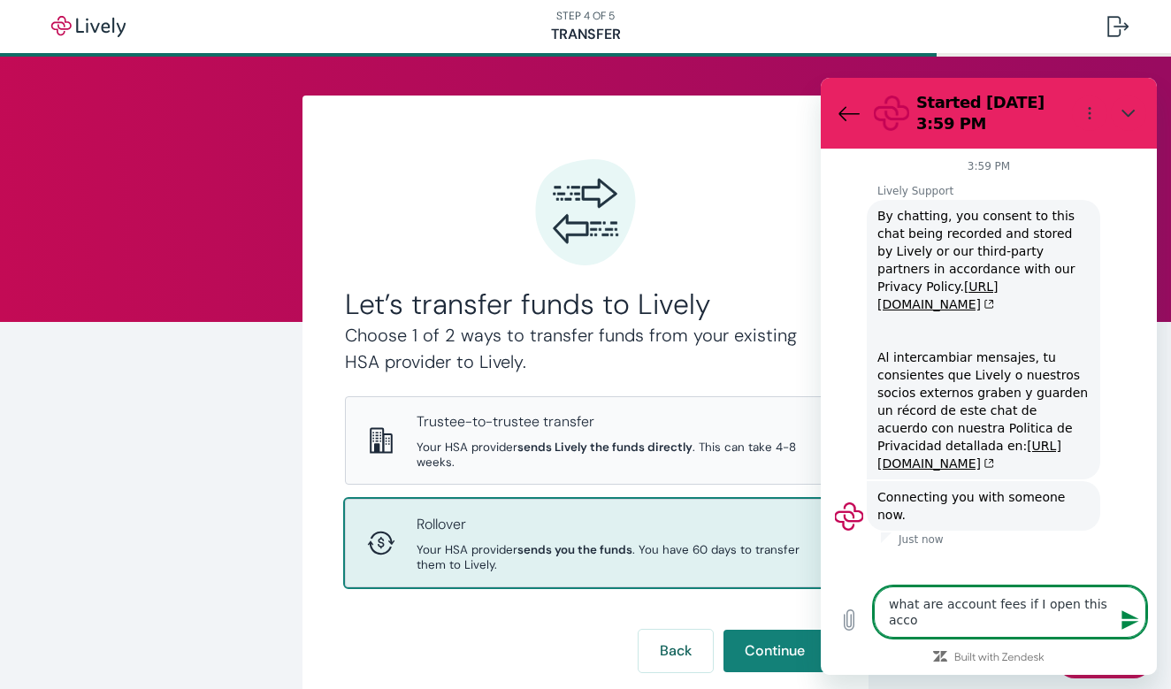
type textarea "what are account fees if I open this accon"
type textarea "x"
type textarea "what are account fees if I open this accont"
type textarea "x"
type textarea "what are account fees if I open this account"
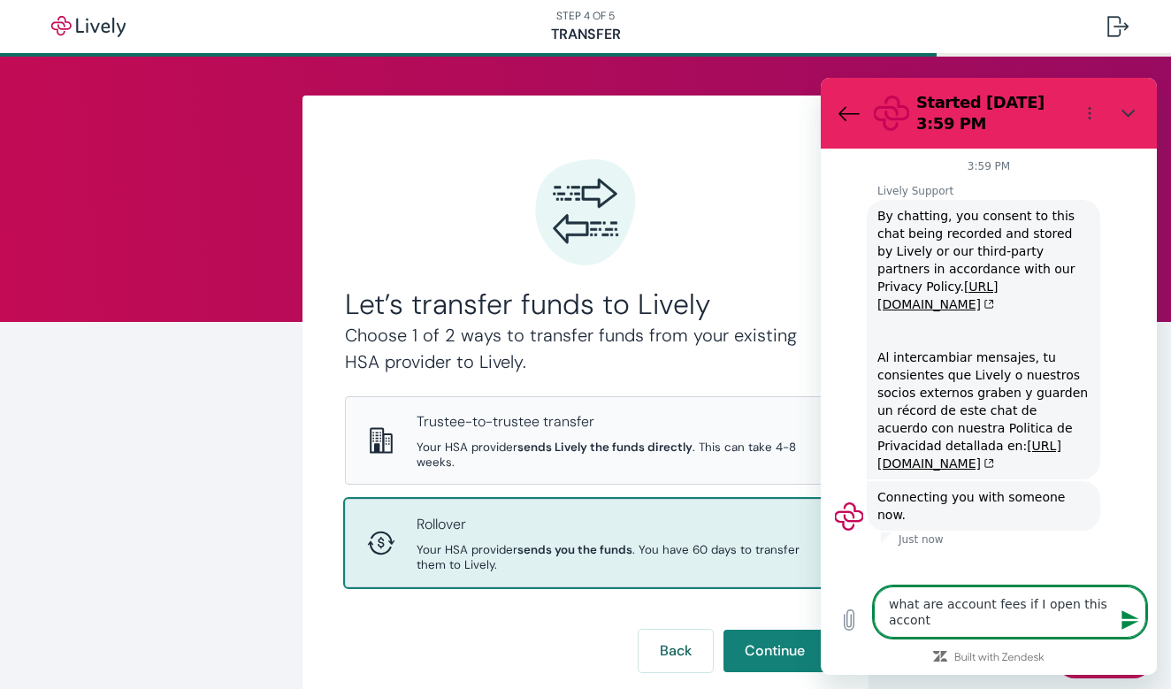
type textarea "x"
type textarea "what are account fees if I open this account i"
type textarea "x"
type textarea "what are account fees if I open this account ip"
type textarea "x"
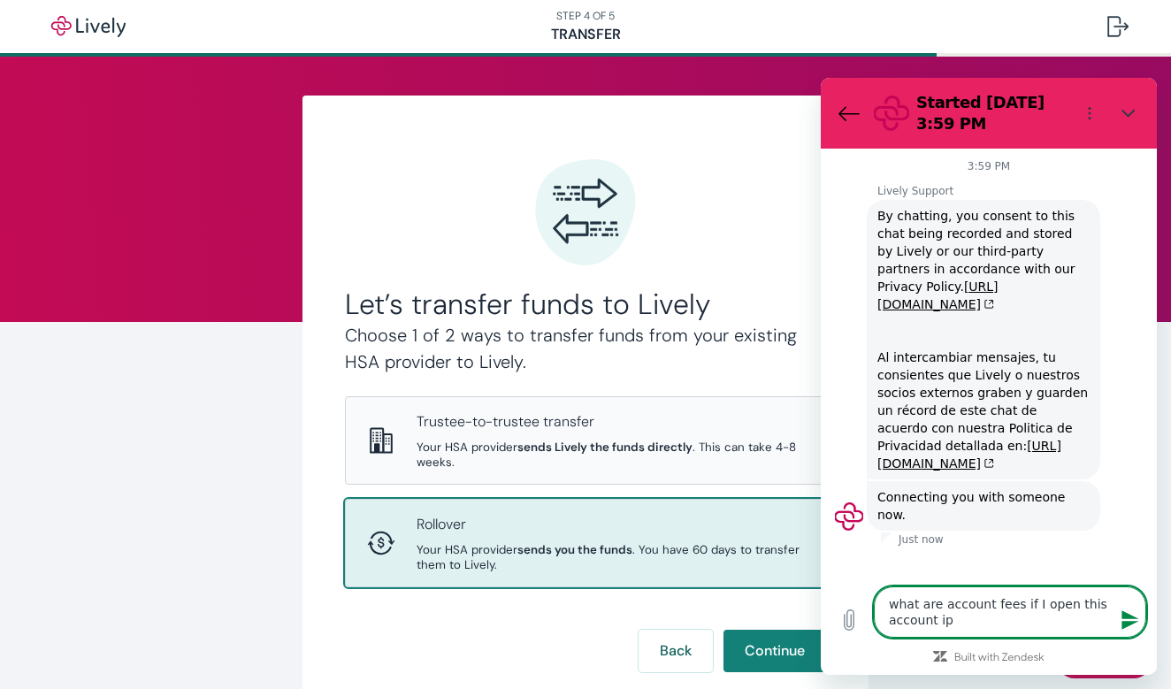
type textarea "what are account fees if I open this account i"
type textarea "x"
type textarea "what are account fees if I open this account"
type textarea "x"
type textarea "what are account fees if I open this account u"
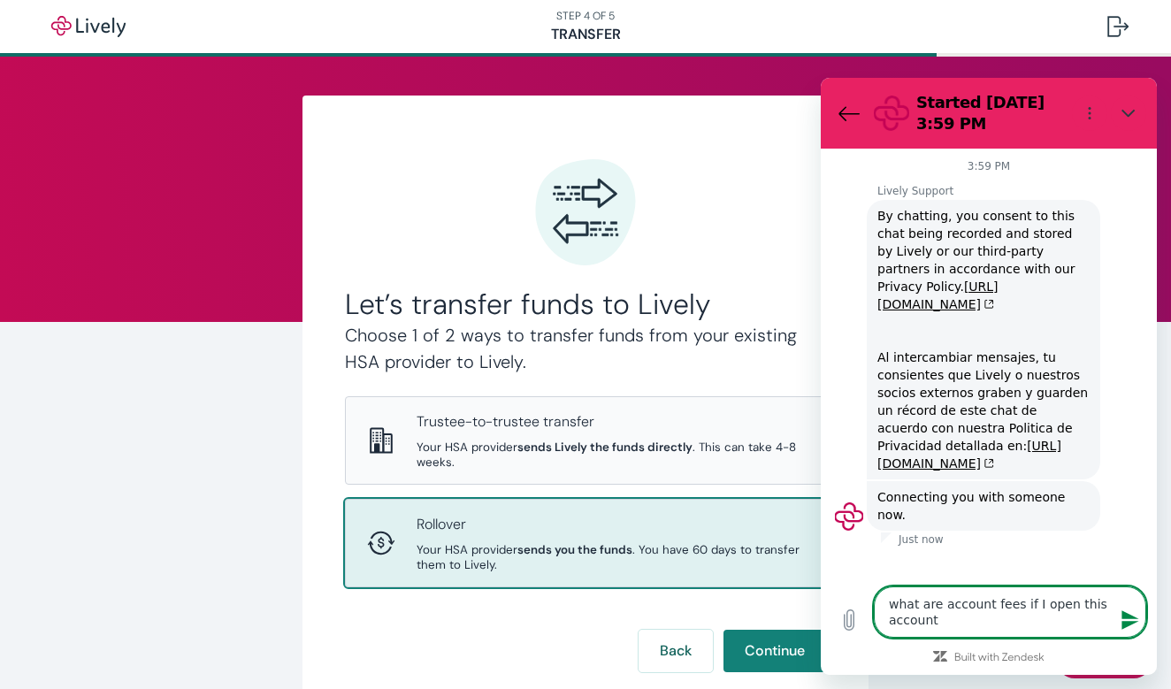
type textarea "x"
type textarea "what are account fees if I open this account up"
type textarea "x"
type textarea "what are account fees if I open this account up?"
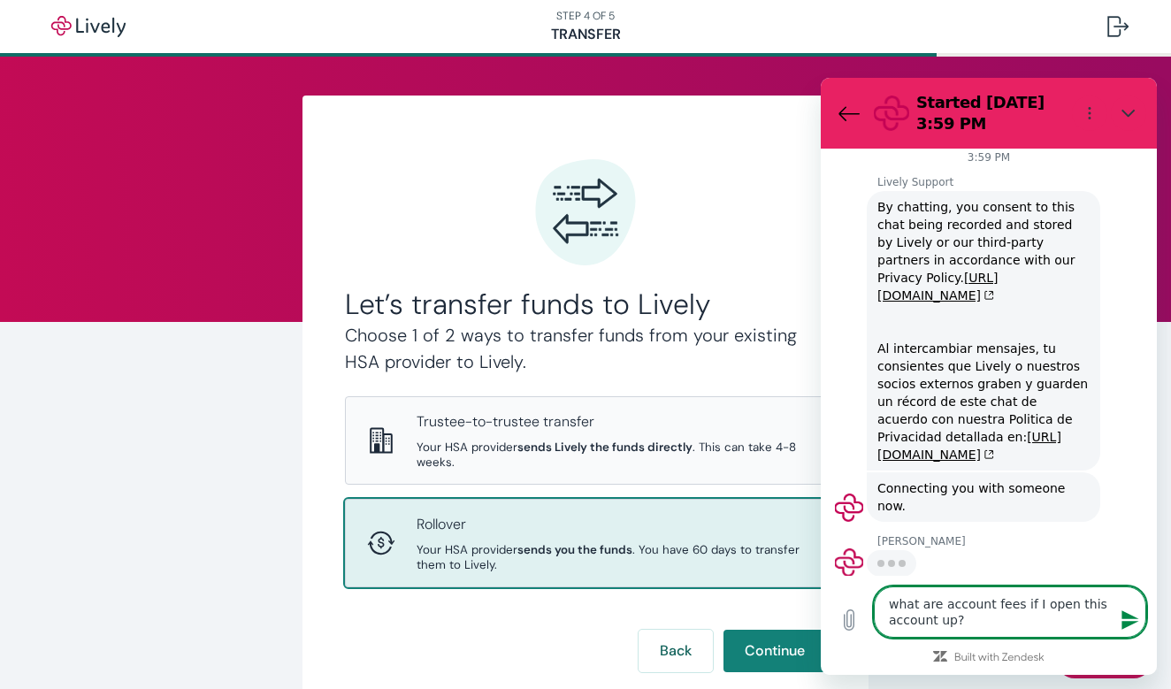
type textarea "x"
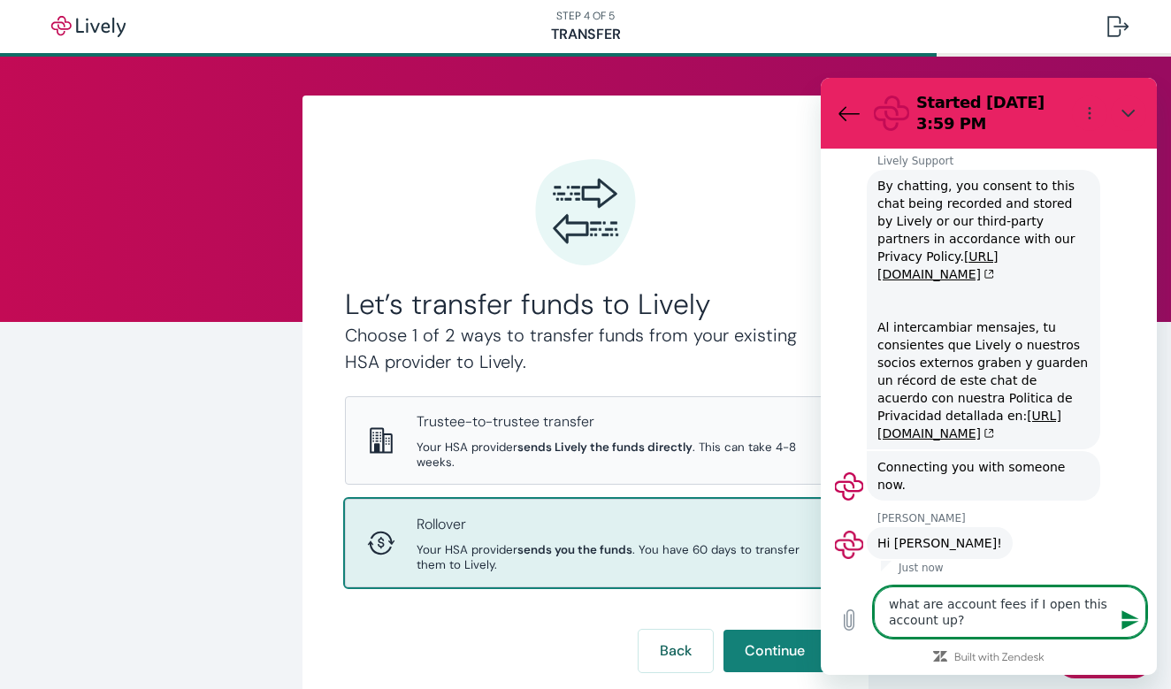
type textarea "what are account fees if I open this account up"
type textarea "x"
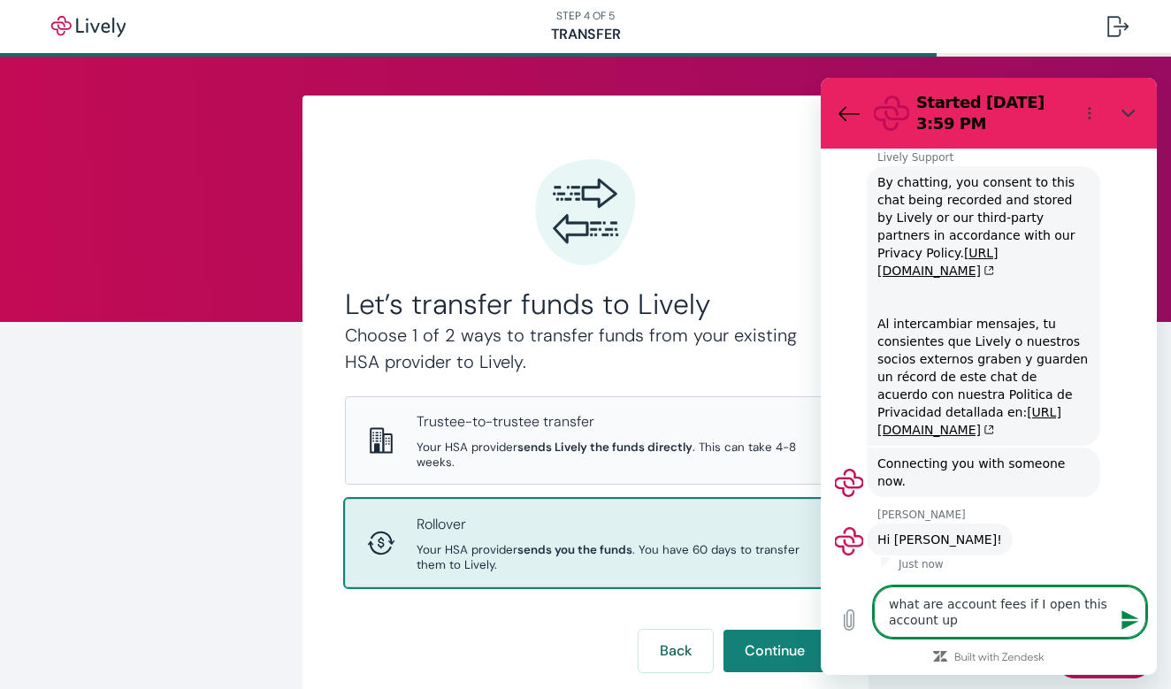
type textarea "what are account fees if I open this account up"
type textarea "x"
type textarea "what are account fees if I open this account up"
type textarea "x"
type textarea "what are account fees if I open this account up/"
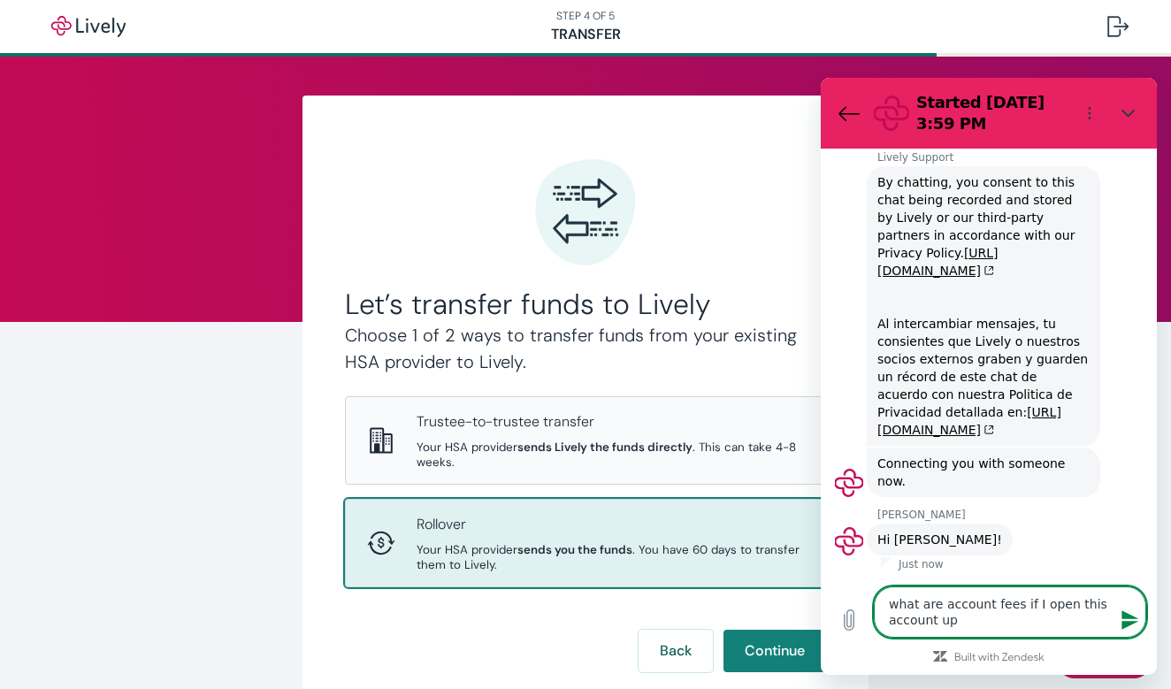
type textarea "x"
type textarea "what are account fees if I open this account up/"
type textarea "x"
type textarea "what are account fees if I open this account up/"
type textarea "x"
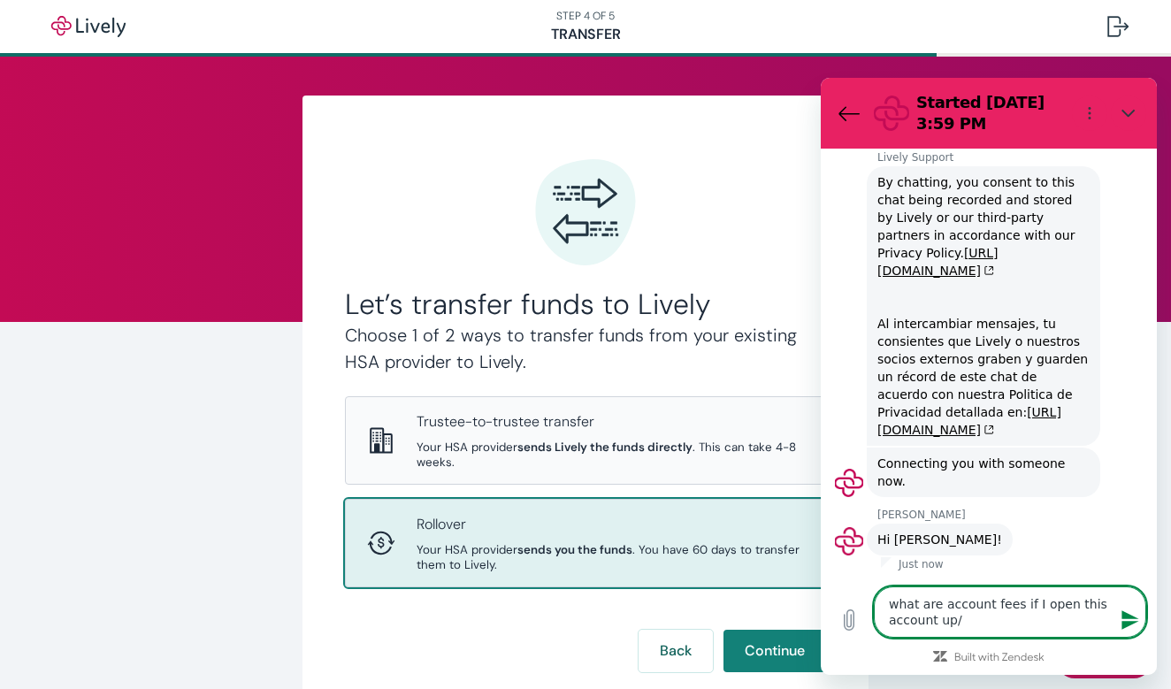
type textarea "what are account fees if I open this account up"
type textarea "x"
type textarea "what are account fees if I open this account up?"
type textarea "x"
type textarea "what are account fees if I open this account up?"
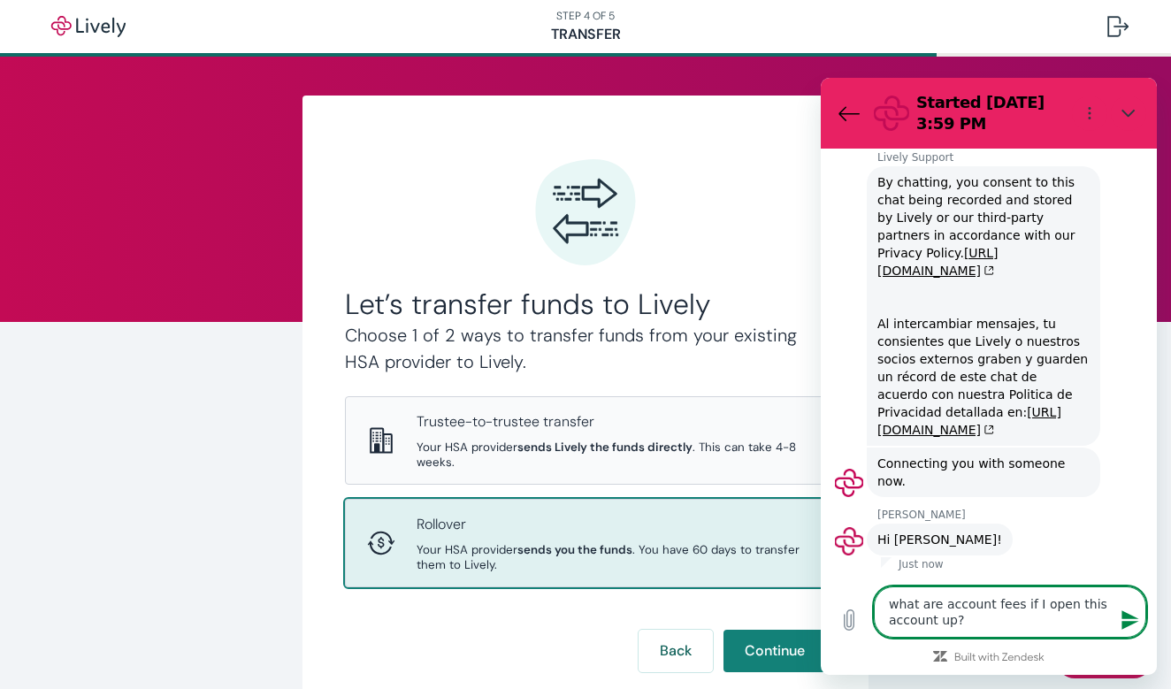
type textarea "x"
type textarea "what are account fees if I open this account up?"
type textarea "x"
type textarea "what are account fees if I open this account up? I"
type textarea "x"
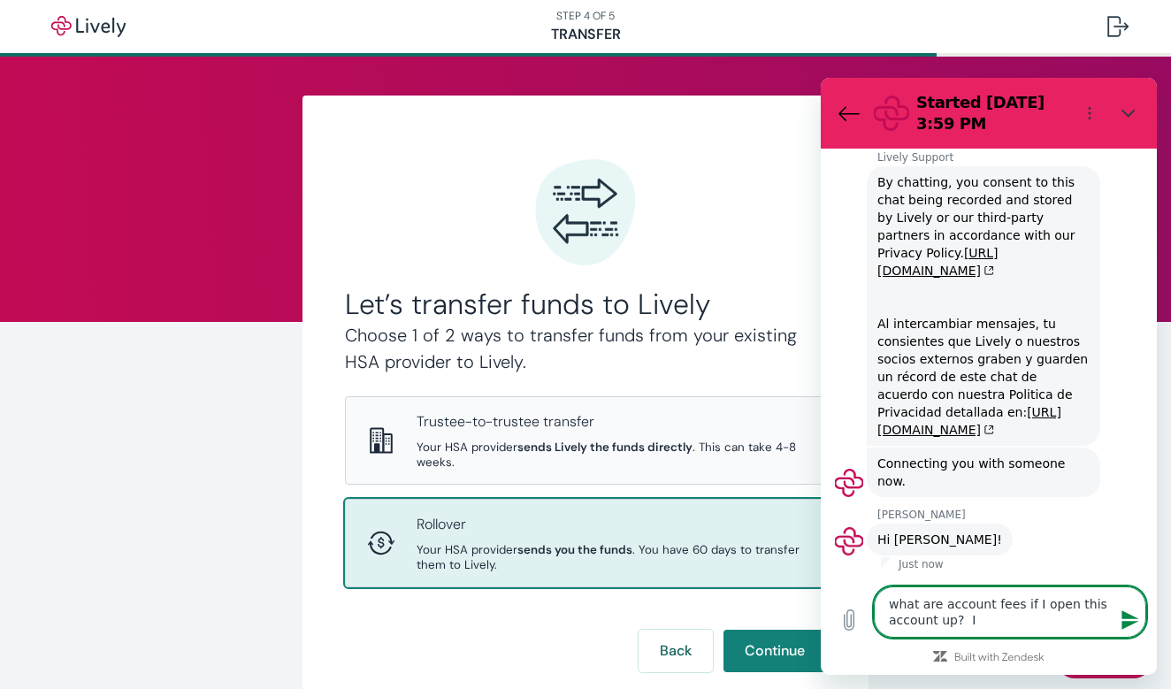
type textarea "what are account fees if I open this account up? I"
type textarea "x"
type textarea "what are account fees if I open this account up? I s"
type textarea "x"
type textarea "what are account fees if I open this account up? I se"
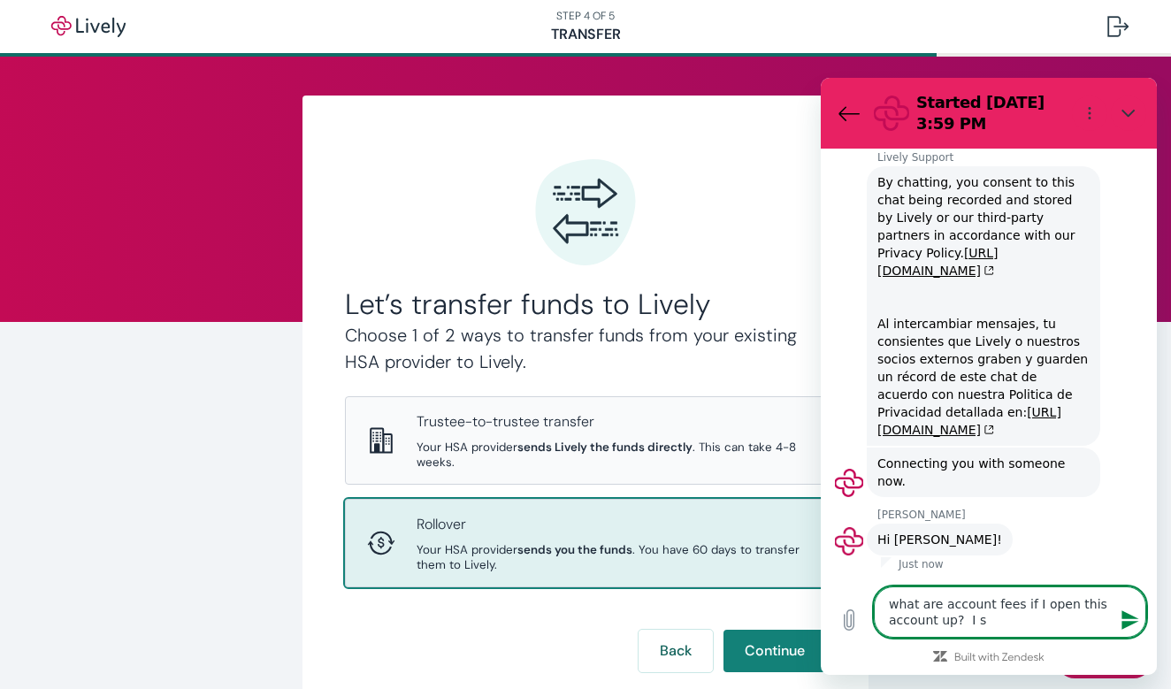
type textarea "x"
type textarea "what are account fees if I open this account up? I set"
type textarea "x"
type textarea "what are account fees if I open this account up? I set"
type textarea "x"
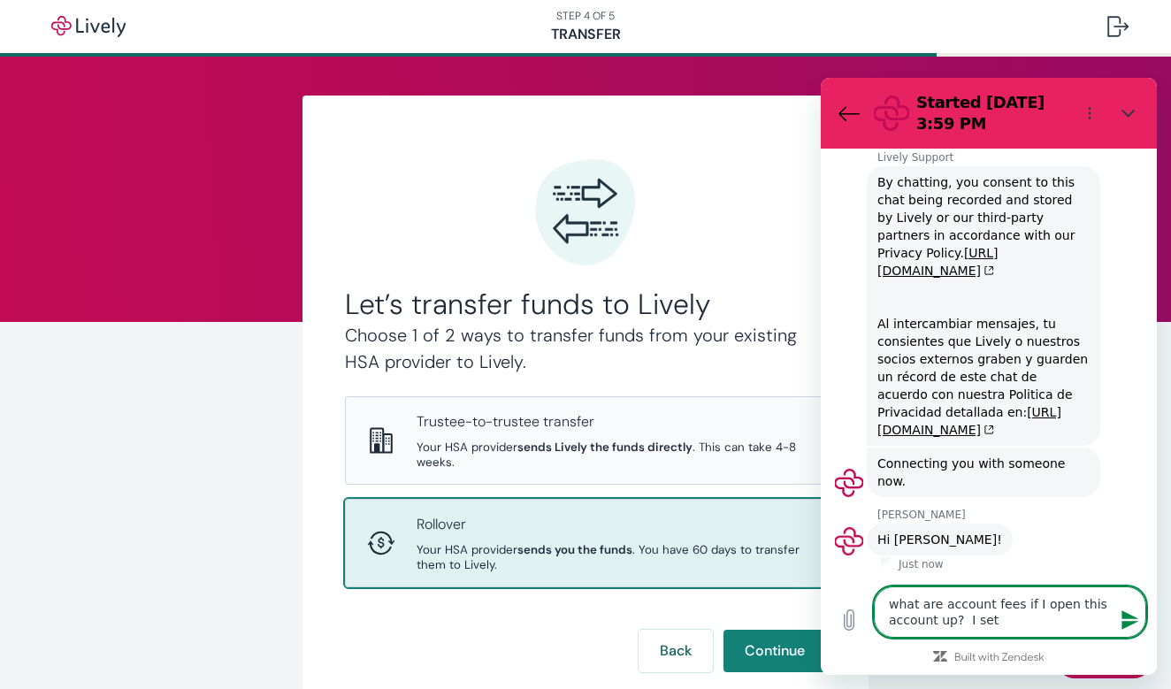
type textarea "what are account fees if I open this account up? I set u"
type textarea "x"
type textarea "what are account fees if I open this account up? I set up"
type textarea "x"
type textarea "what are account fees if I open this account up? I set up"
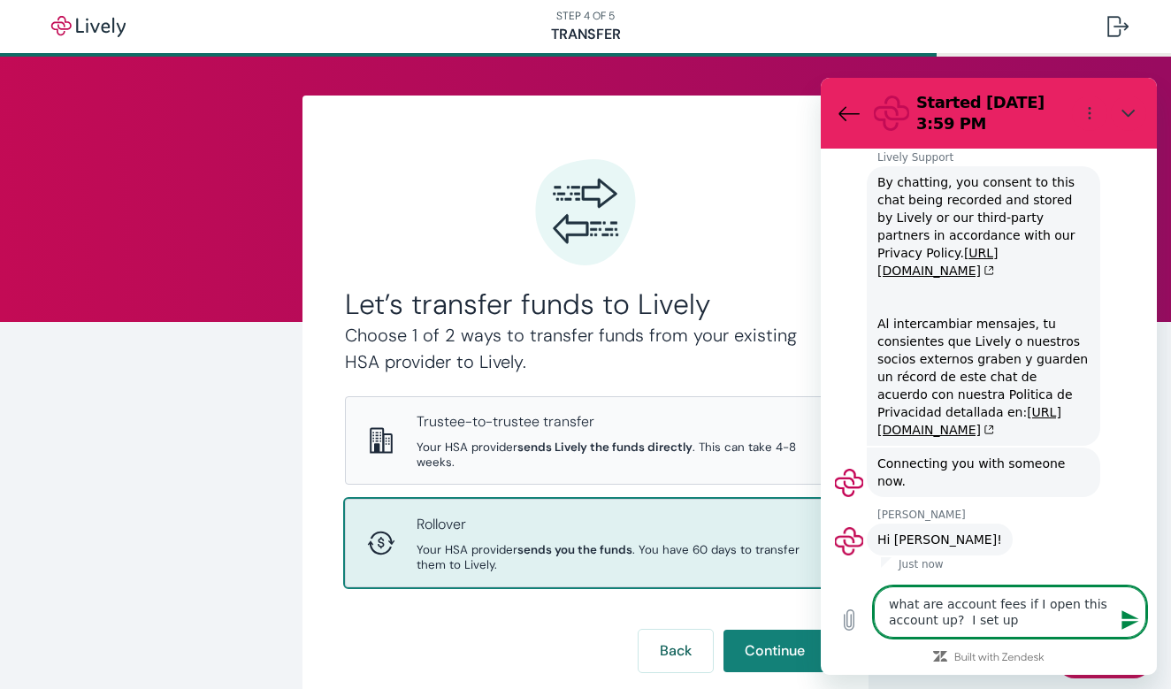
type textarea "x"
type textarea "what are account fees if I open this account up? I set up"
type textarea "x"
type textarea "what are account fees if I open this account up? I set u"
type textarea "x"
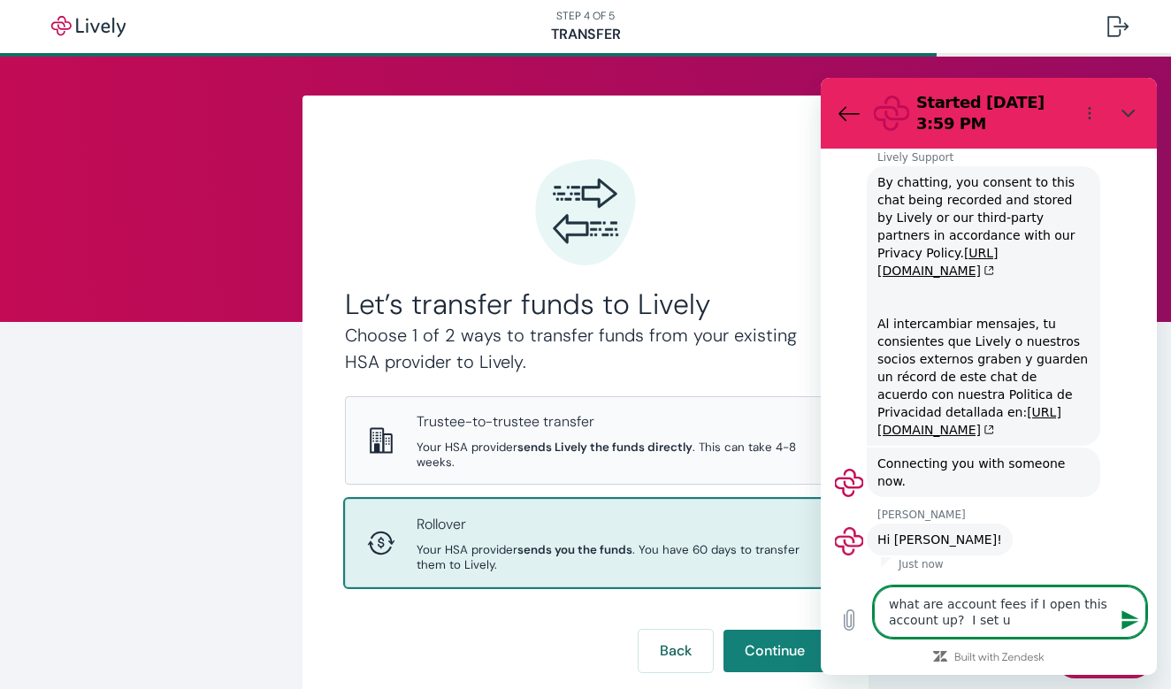
type textarea "what are account fees if I open this account up? I set"
type textarea "x"
type textarea "what are account fees if I open this account up? I set"
type textarea "x"
type textarea "what are account fees if I open this account up? I se"
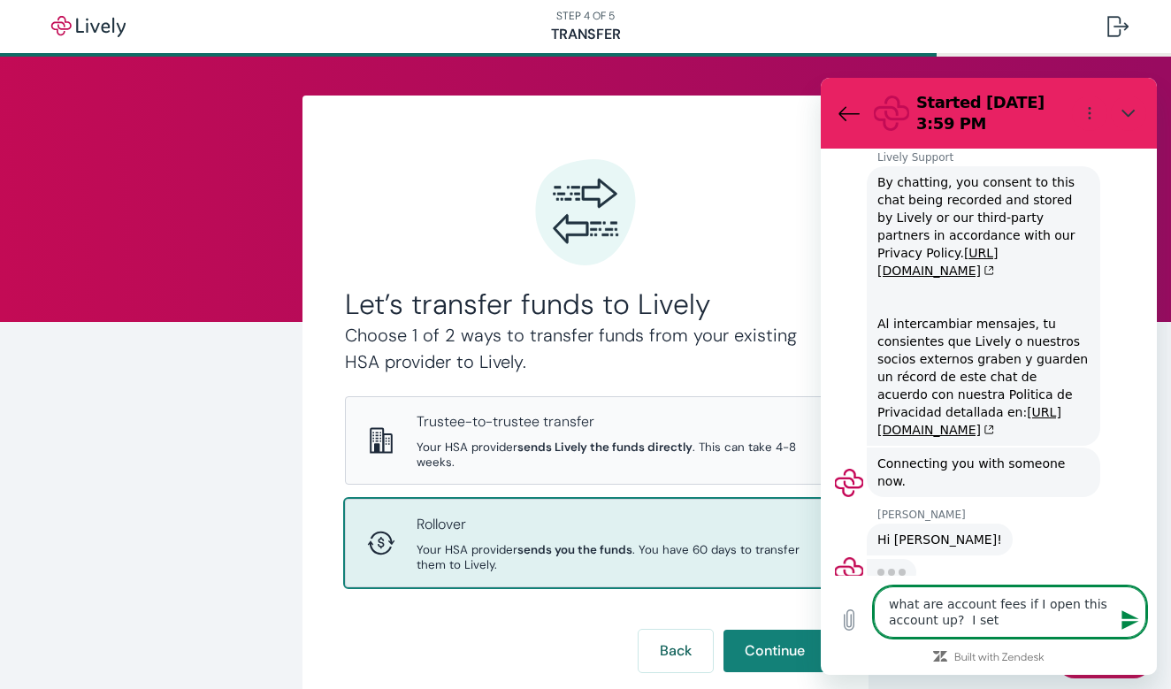
type textarea "x"
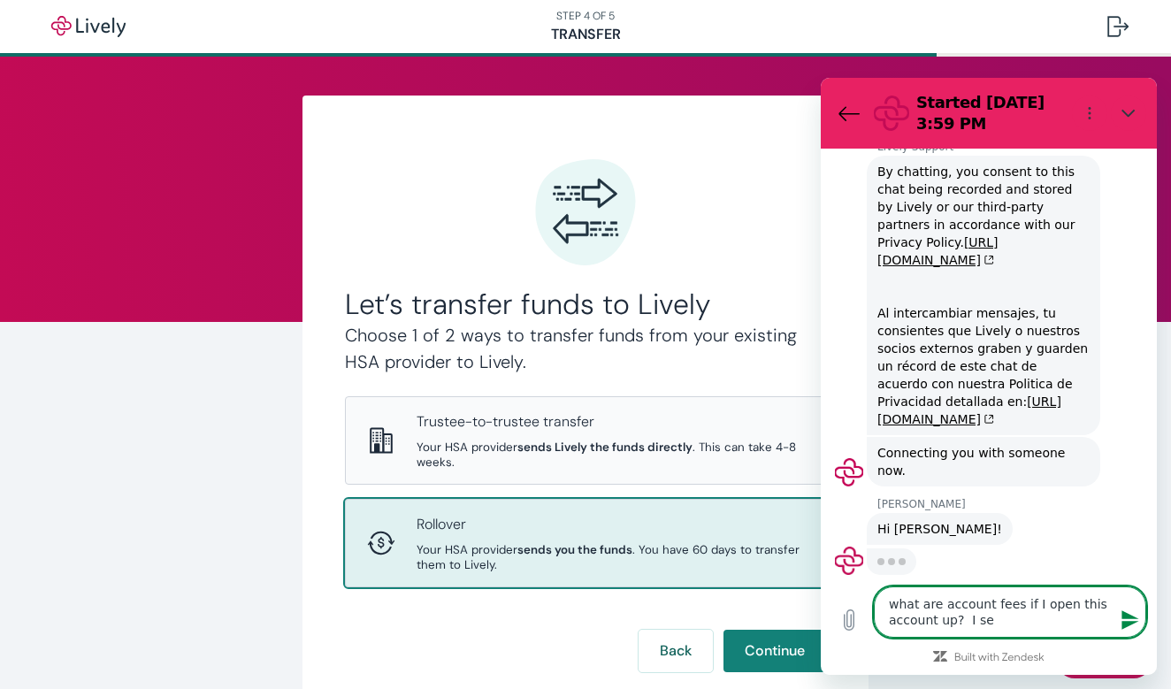
type textarea "what are account fees if I open this account up? I s"
type textarea "x"
type textarea "what are account fees if I open this account up? I"
type textarea "x"
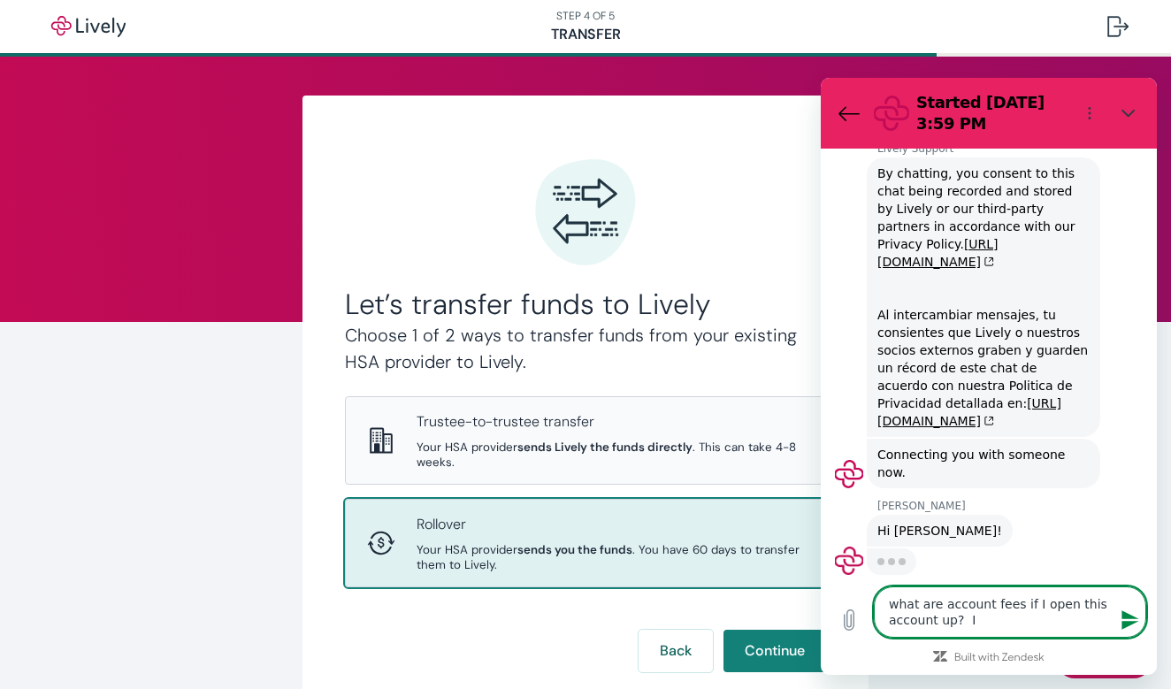
type textarea "what are account fees if I open this account up? I c"
type textarea "x"
type textarea "what are account fees if I open this account up? I cl"
type textarea "x"
type textarea "what are account fees if I open this account up? I cli"
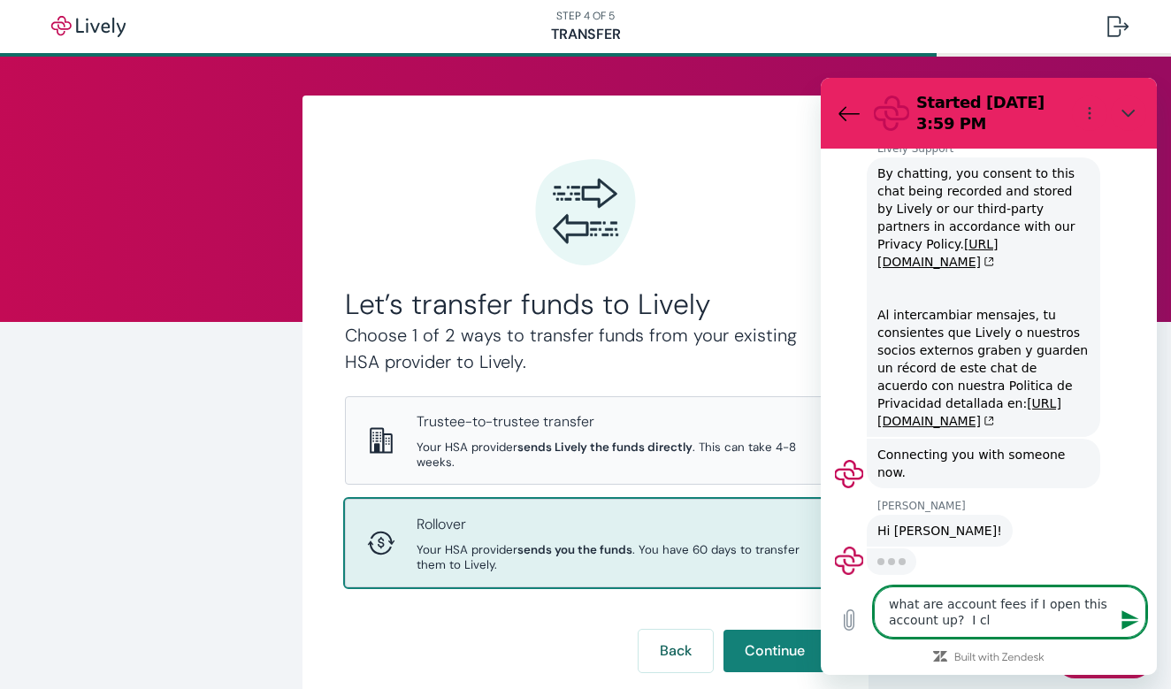
type textarea "x"
type textarea "what are account fees if I open this account up? I clic"
type textarea "x"
type textarea "what are account fees if I open this account up? I click"
type textarea "x"
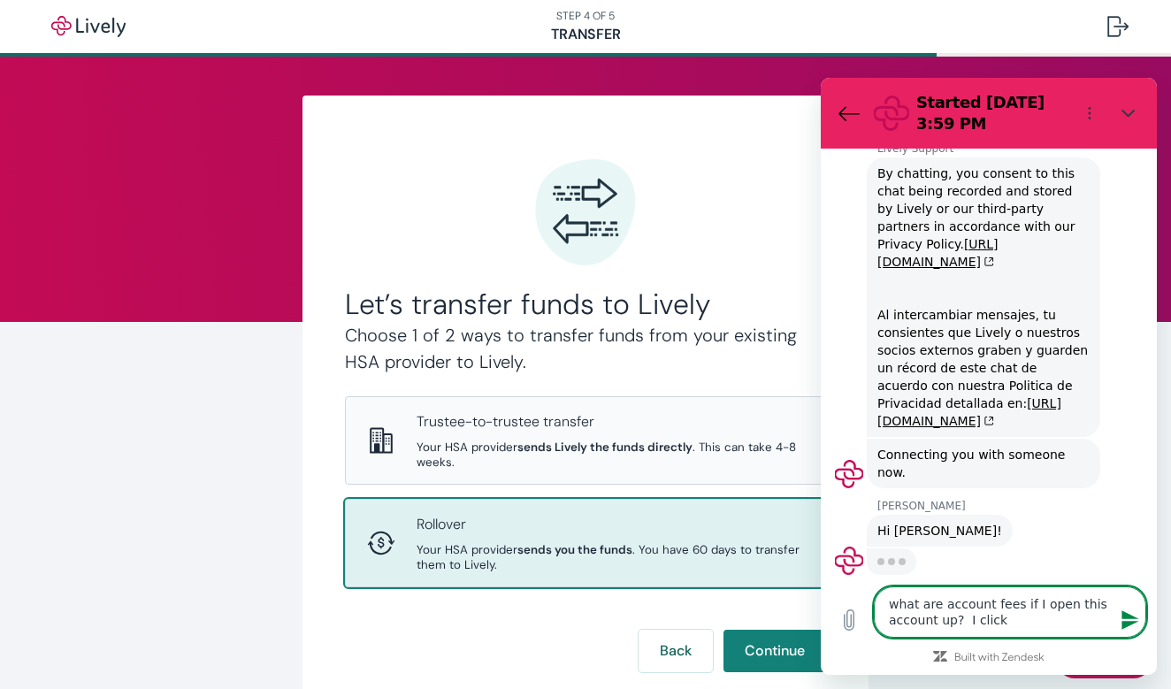
type textarea "what are account fees if I open this account up? I clicke"
type textarea "x"
type textarea "what are account fees if I open this account up? I clicked"
type textarea "x"
type textarea "what are account fees if I open this account up? I clicked"
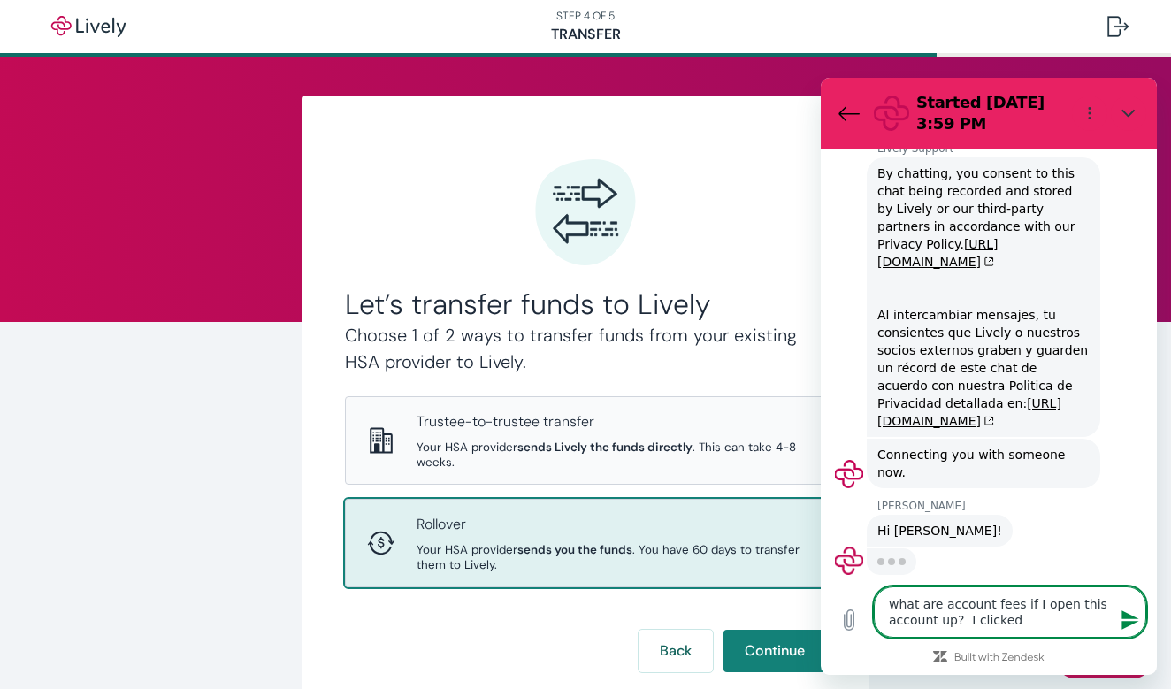
type textarea "x"
type textarea "what are account fees if I open this account up? I clicked t"
type textarea "x"
type textarea "what are account fees if I open this account up? I clicked th"
type textarea "x"
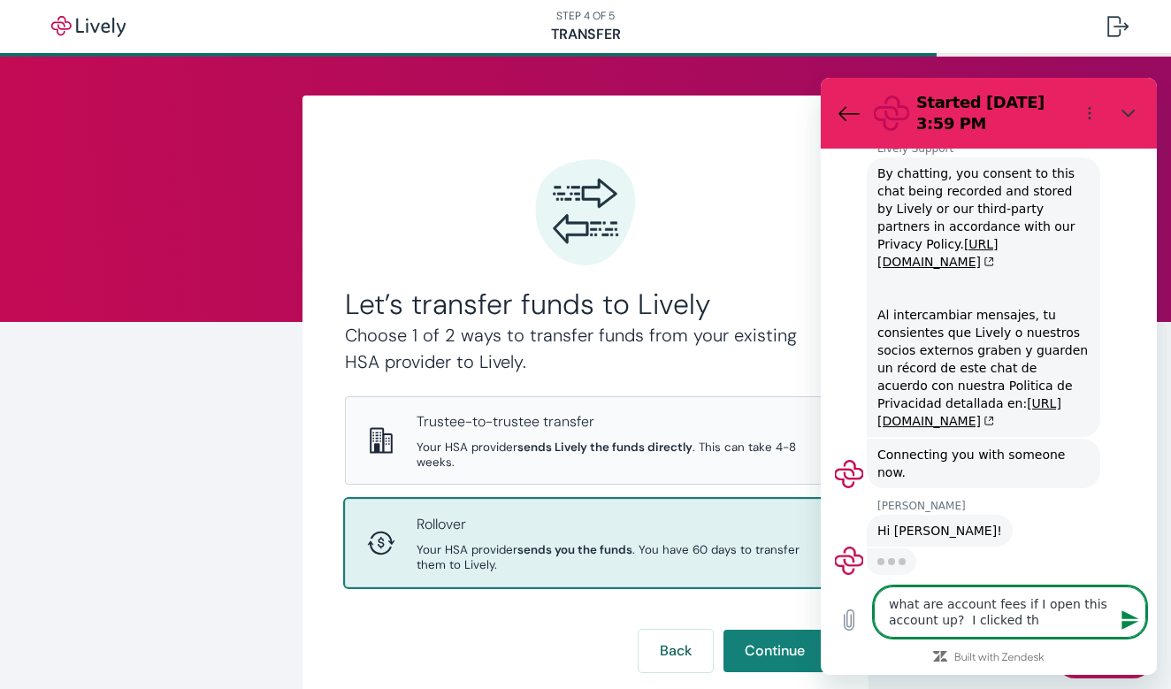
type textarea "what are account fees if I open this account up? I clicked thr"
type textarea "x"
type textarea "what are account fees if I open this account up? I clicked thro"
type textarea "x"
type textarea "what are account fees if I open this account up? I clicked throu"
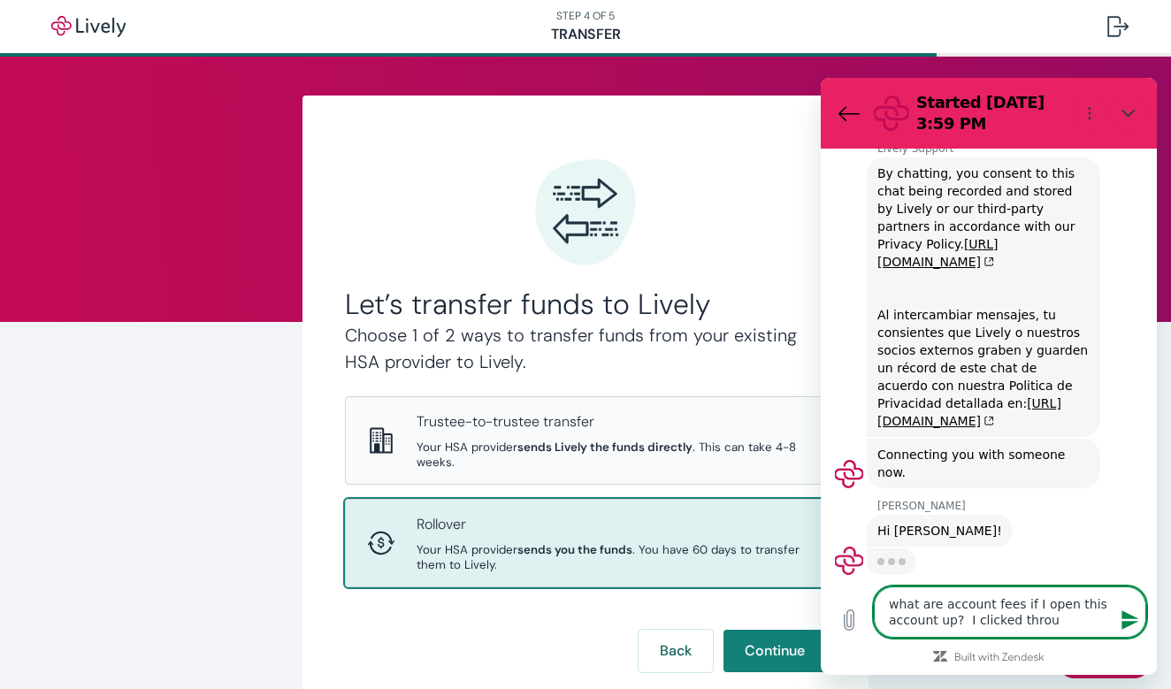
type textarea "x"
type textarea "what are account fees if I open this account up? I clicked throug"
type textarea "x"
type textarea "what are account fees if I open this account up? I clicked through"
type textarea "x"
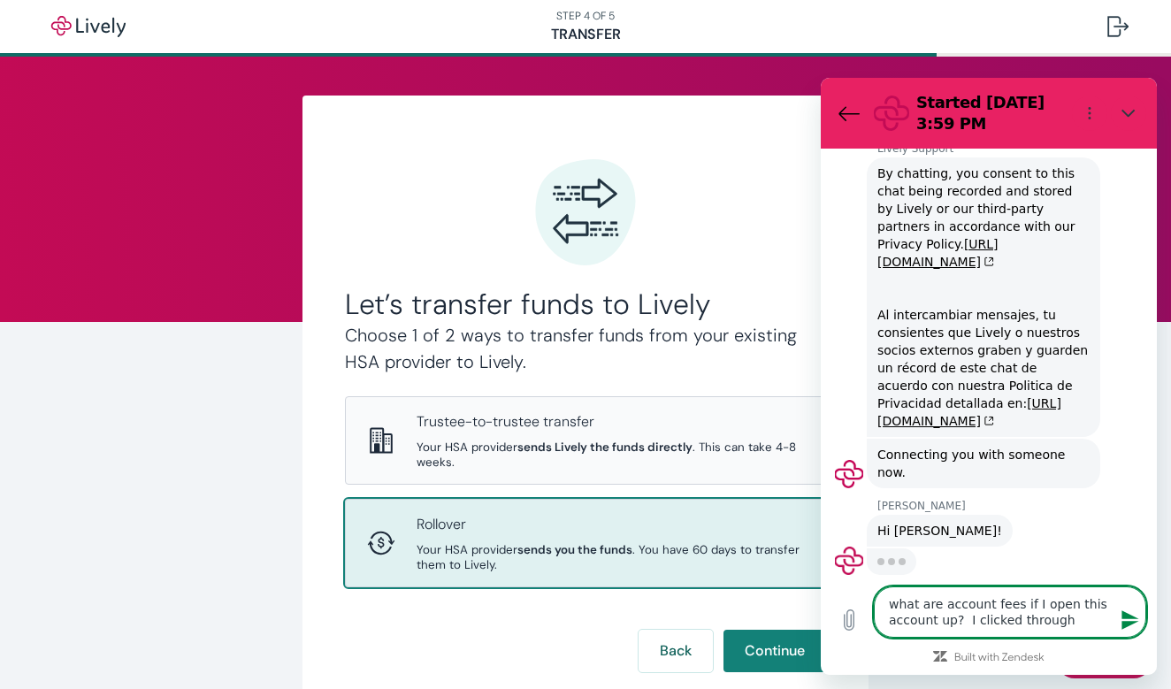
type textarea "what are account fees if I open this account up? I clicked through"
type textarea "x"
type textarea "what are account fees if I open this account up? I clicked through a"
type textarea "x"
type textarea "what are account fees if I open this account up? I clicked through a"
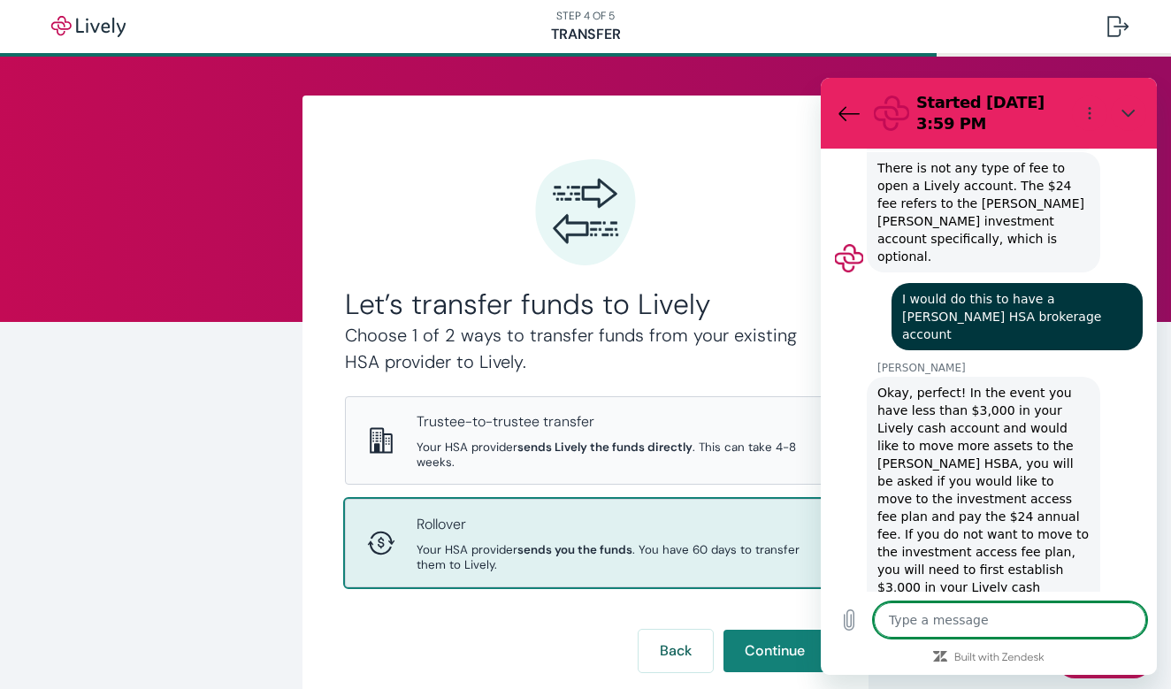
scroll to position [701, 0]
